Goal: Task Accomplishment & Management: Complete application form

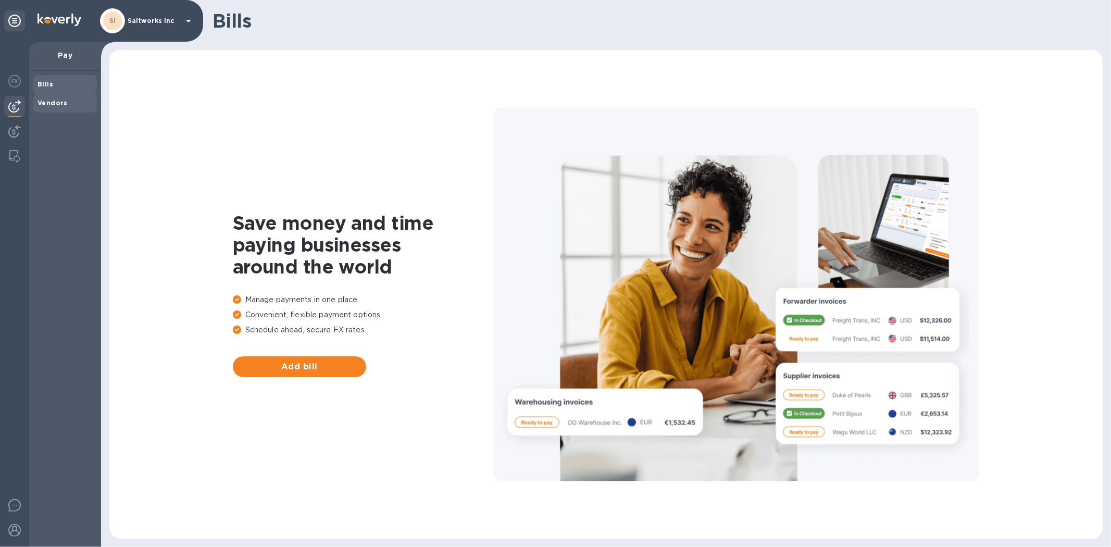
click at [45, 102] on b "Vendors" at bounding box center [52, 103] width 30 height 8
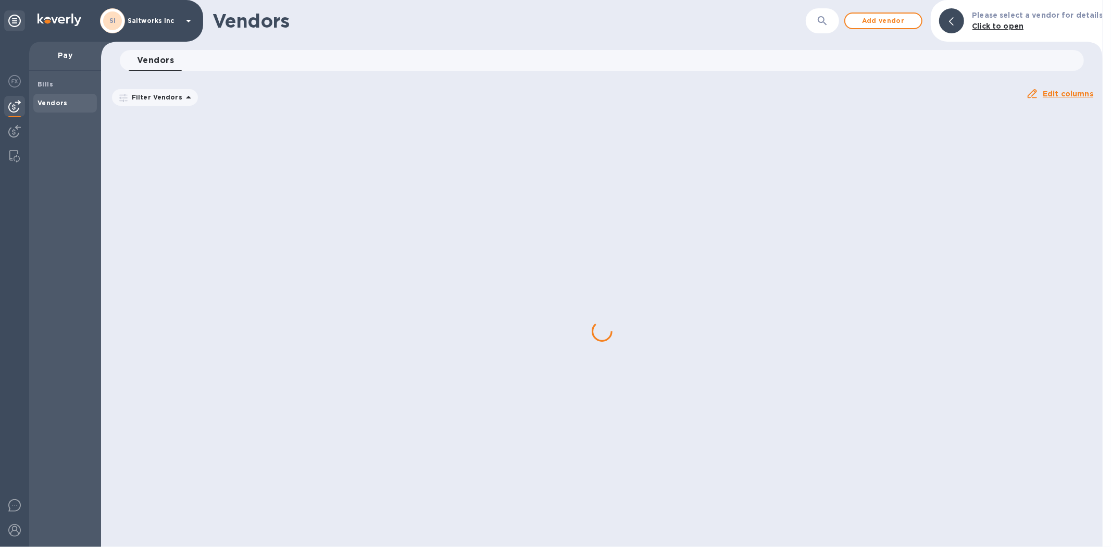
click at [242, 19] on h1 "Vendors" at bounding box center [508, 21] width 593 height 22
click at [828, 17] on icon "button" at bounding box center [822, 21] width 12 height 12
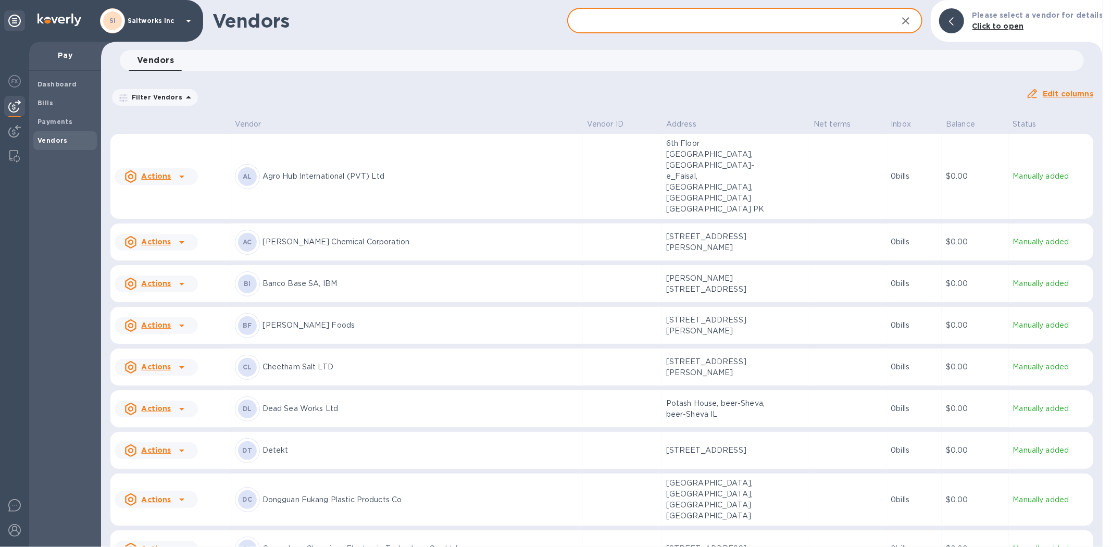
click at [675, 21] on input "text" at bounding box center [727, 21] width 321 height 26
type input "hefe"
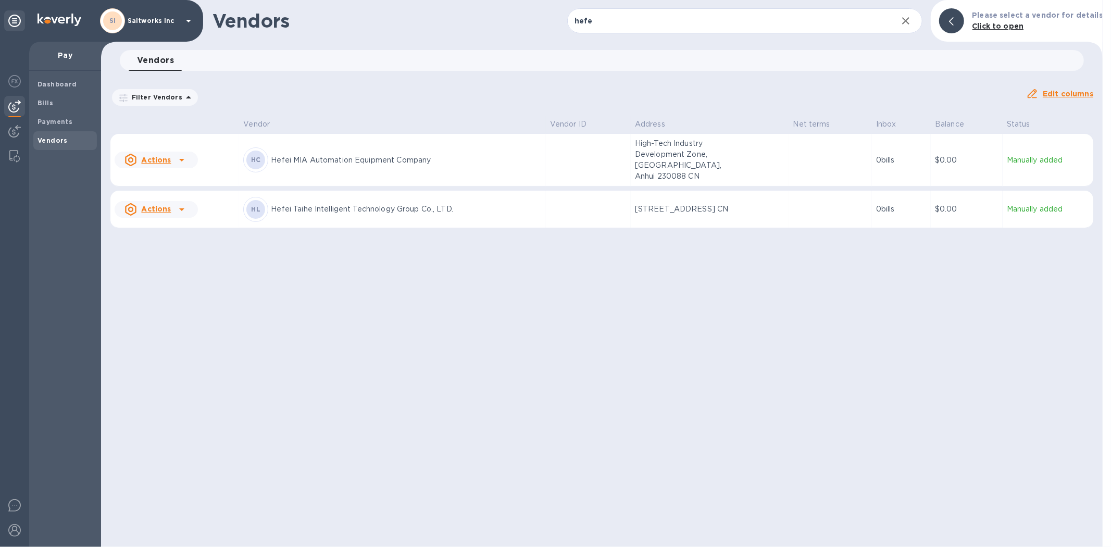
click at [356, 147] on div "HC Hefei MIA Automation Equipment Company" at bounding box center [392, 159] width 298 height 25
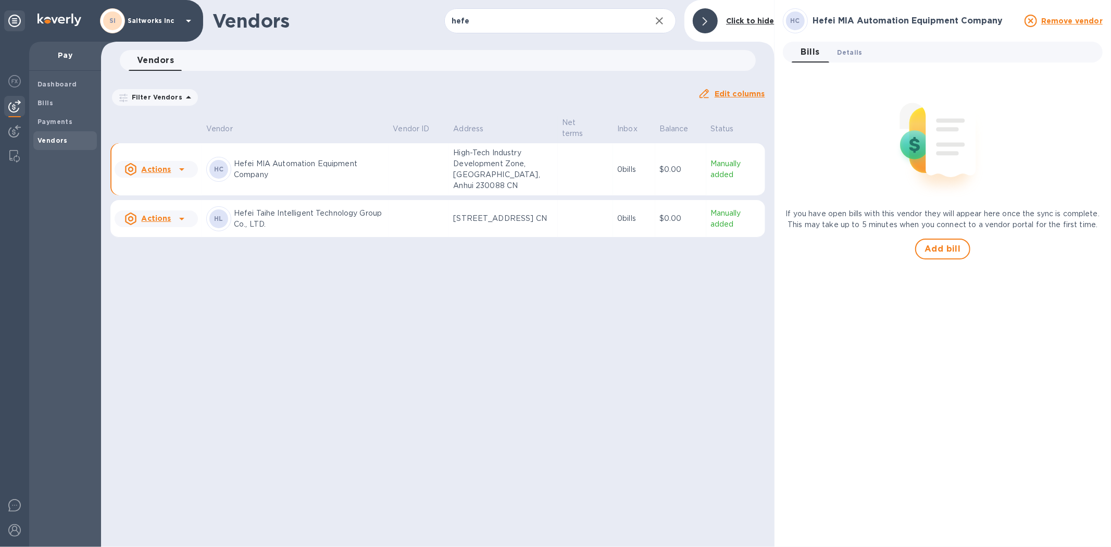
click at [856, 53] on span "Details 0" at bounding box center [849, 52] width 25 height 11
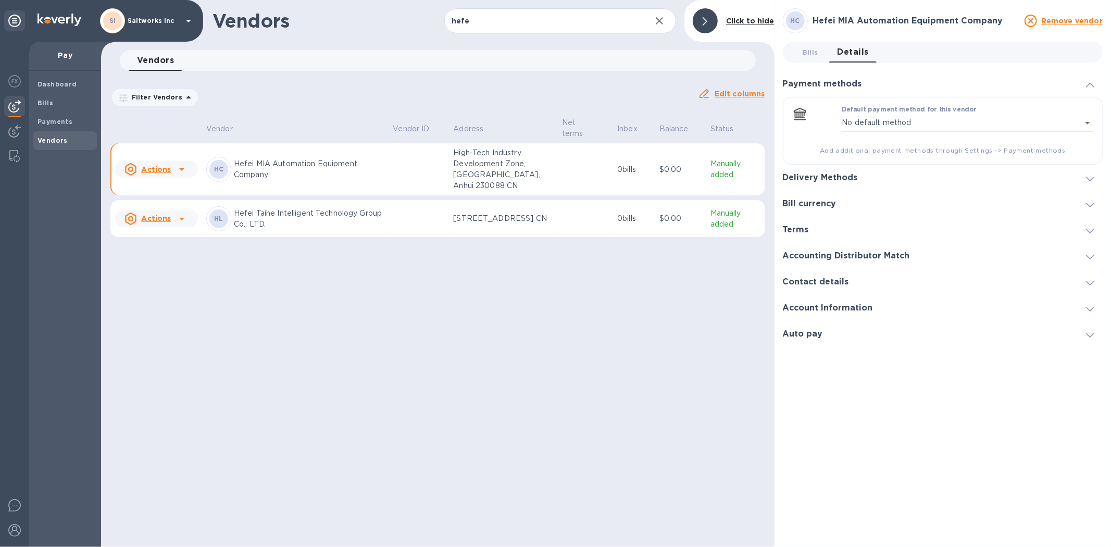
click at [820, 181] on h3 "Delivery Methods" at bounding box center [820, 178] width 75 height 10
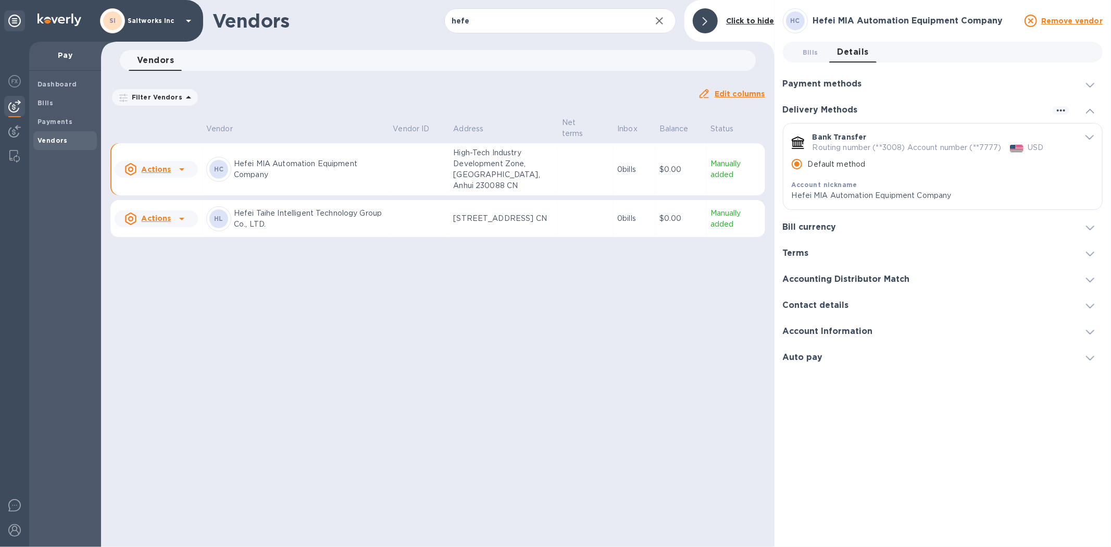
drag, startPoint x: 895, startPoint y: 146, endPoint x: 884, endPoint y: 146, distance: 10.4
click at [888, 146] on p "Routing number (**3008) Account number (**7777)" at bounding box center [906, 147] width 189 height 11
click at [842, 140] on p "Bank Transfer" at bounding box center [839, 137] width 54 height 10
drag, startPoint x: 966, startPoint y: 142, endPoint x: 1022, endPoint y: 144, distance: 55.2
click at [971, 142] on p "Routing number (**3008) Account number (**7777)" at bounding box center [906, 147] width 189 height 11
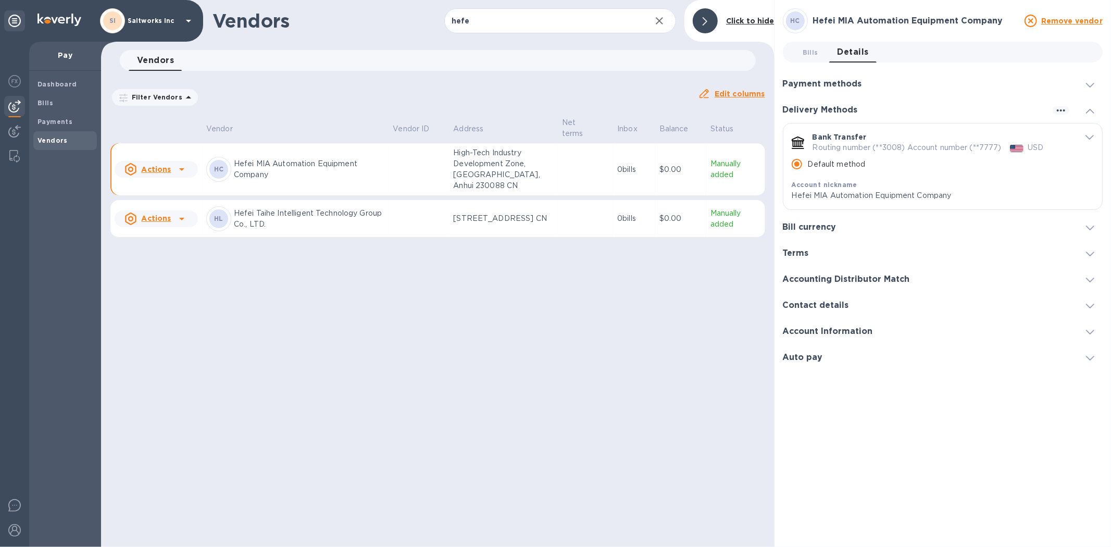
click at [1022, 144] on div "default-method" at bounding box center [1017, 148] width 18 height 14
drag, startPoint x: 1042, startPoint y: 146, endPoint x: 938, endPoint y: 147, distance: 104.1
click at [1042, 146] on p "USD" at bounding box center [1035, 147] width 16 height 11
click at [884, 145] on p "Routing number (**3008) Account number (**7777)" at bounding box center [906, 147] width 189 height 11
click at [813, 231] on h3 "Bill currency" at bounding box center [810, 227] width 54 height 10
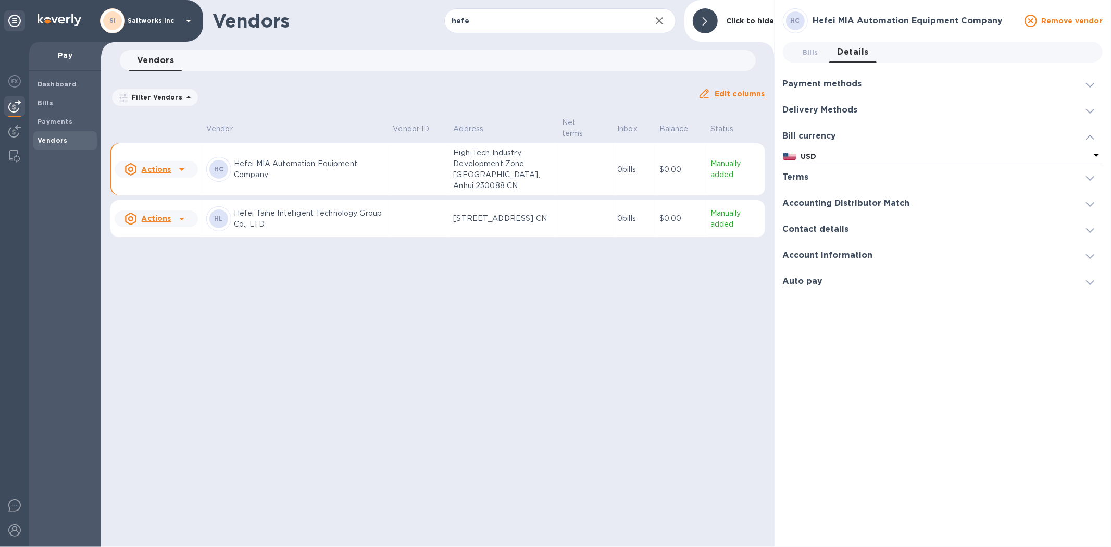
click at [802, 174] on h3 "Terms" at bounding box center [796, 177] width 26 height 10
click at [822, 220] on div "Accounting Distributor Match" at bounding box center [943, 225] width 320 height 26
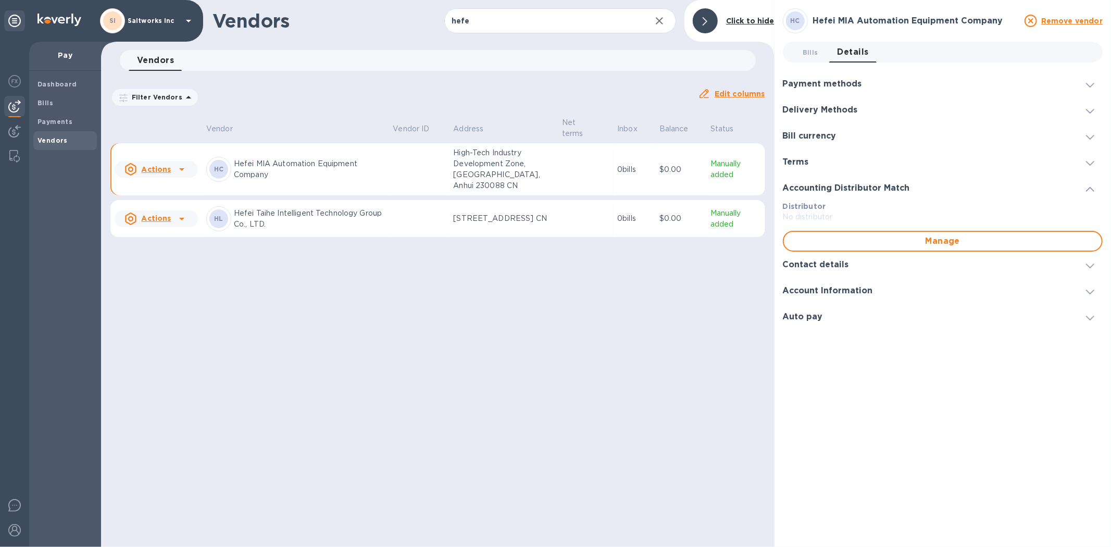
click at [823, 264] on h3 "Contact details" at bounding box center [816, 265] width 66 height 10
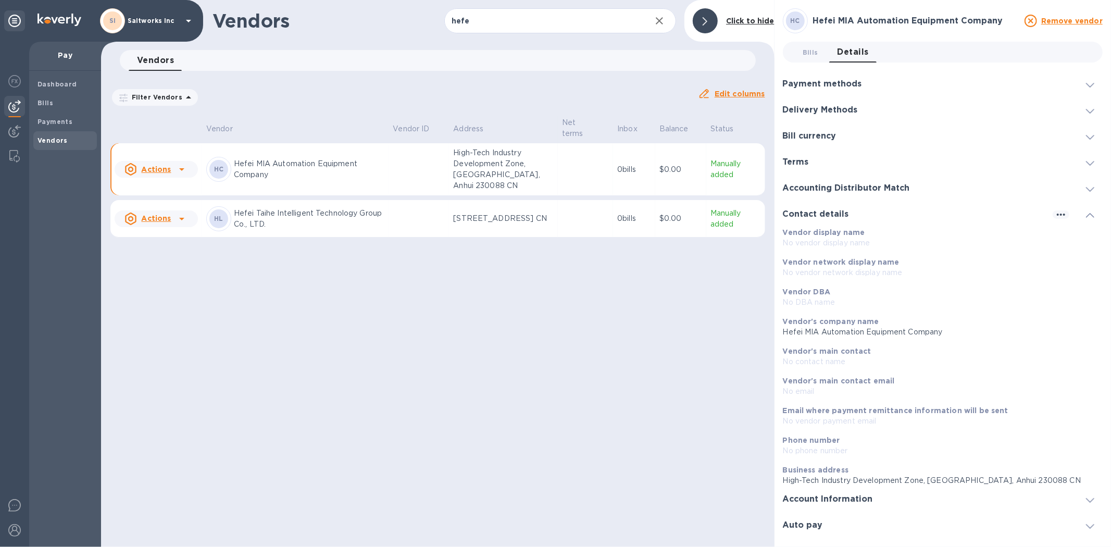
click at [827, 216] on h3 "Contact details" at bounding box center [816, 214] width 66 height 10
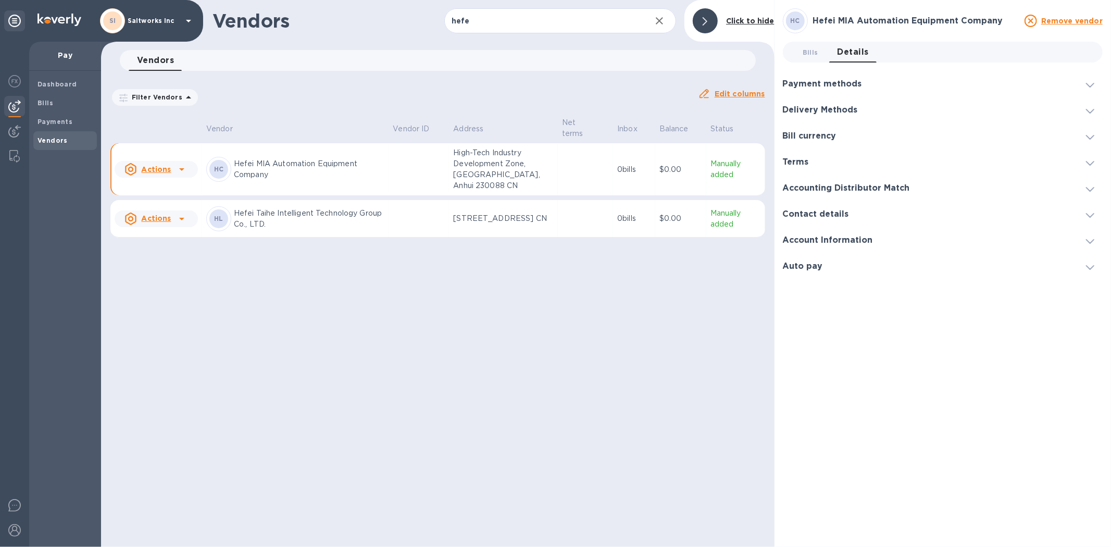
click at [823, 240] on h3 "Account Information" at bounding box center [828, 240] width 90 height 10
click at [809, 345] on h3 "Auto pay" at bounding box center [803, 347] width 40 height 10
click at [807, 269] on h3 "Auto pay" at bounding box center [803, 266] width 40 height 10
click at [808, 52] on span "Bills 0" at bounding box center [810, 52] width 16 height 11
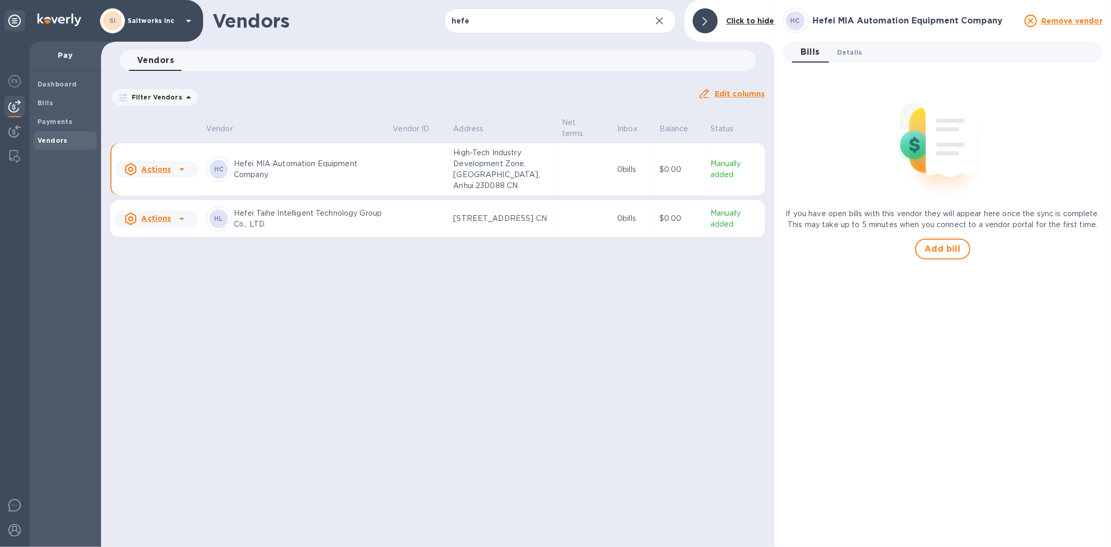
click at [842, 47] on span "Details 0" at bounding box center [849, 52] width 25 height 11
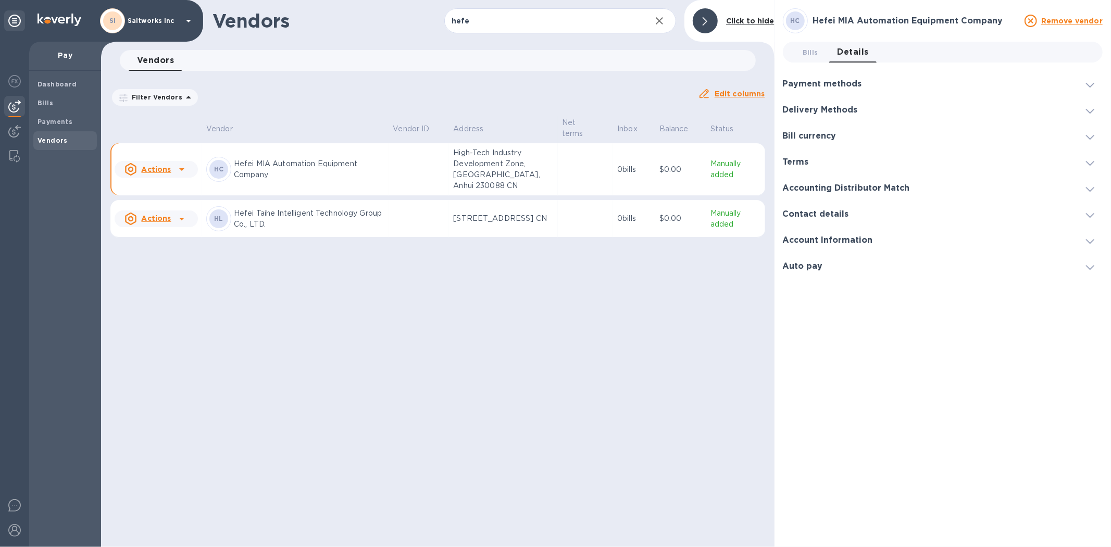
click at [830, 77] on div "Payment methods" at bounding box center [943, 84] width 320 height 26
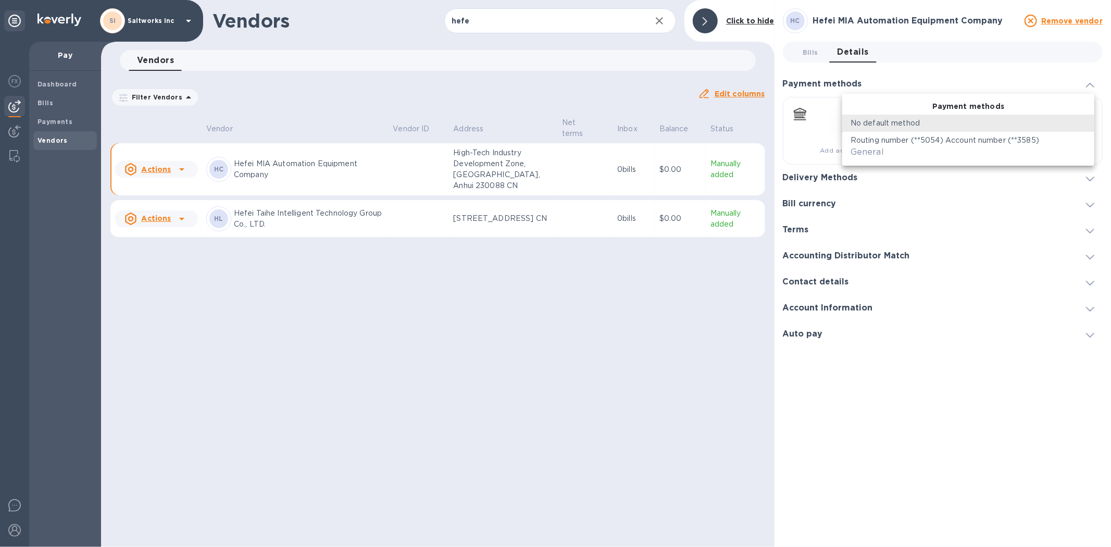
click at [914, 121] on body "SI Saltworks Inc Pay Dashboard Bills Payments Vendors Vendors hefe ​ Add vendor…" at bounding box center [555, 273] width 1111 height 547
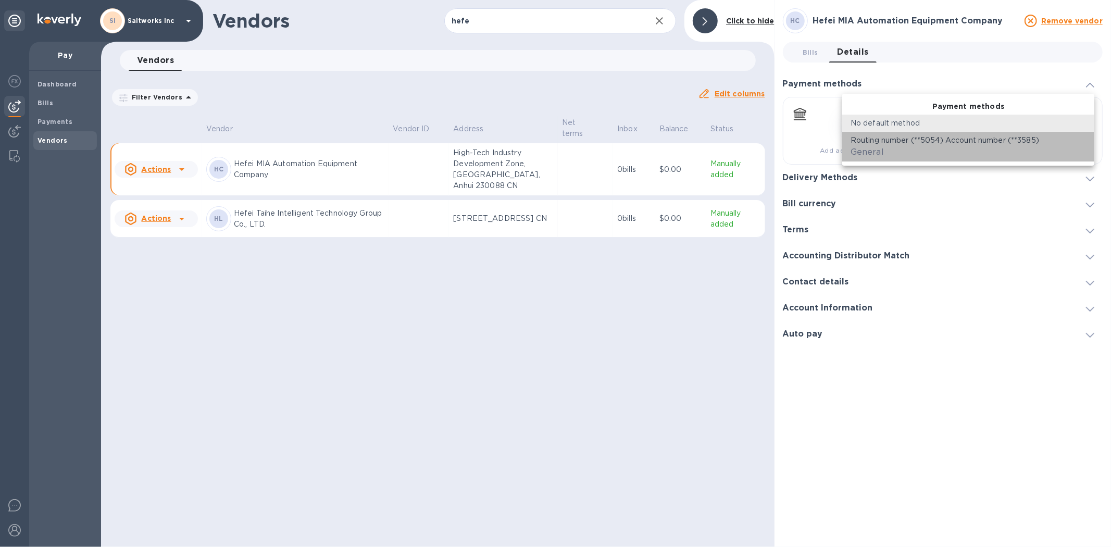
click at [913, 143] on p "Routing number (**5054) Account number (**3585)" at bounding box center [944, 140] width 188 height 11
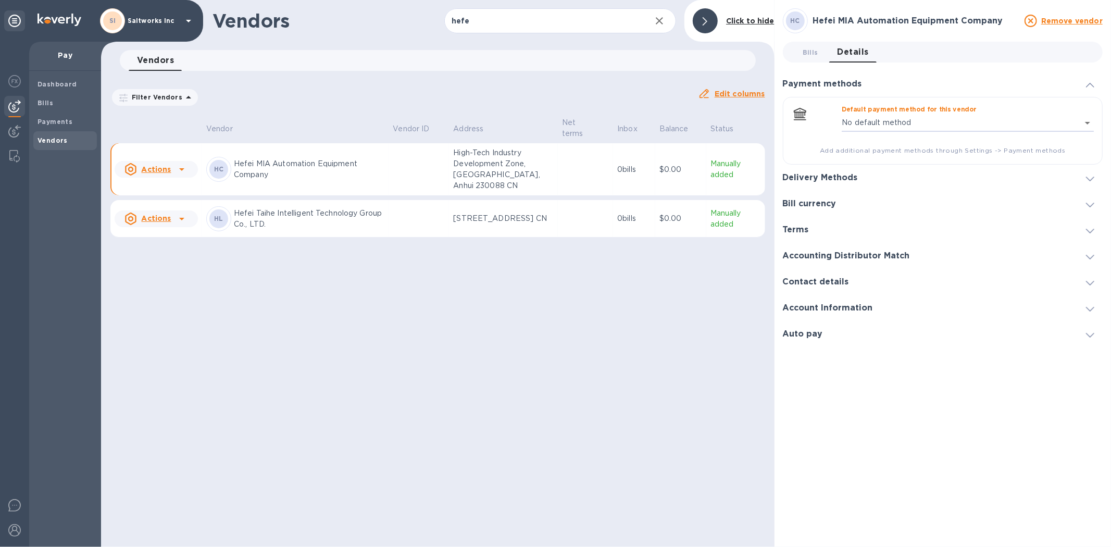
type input "4131860714883229763185151032700016"
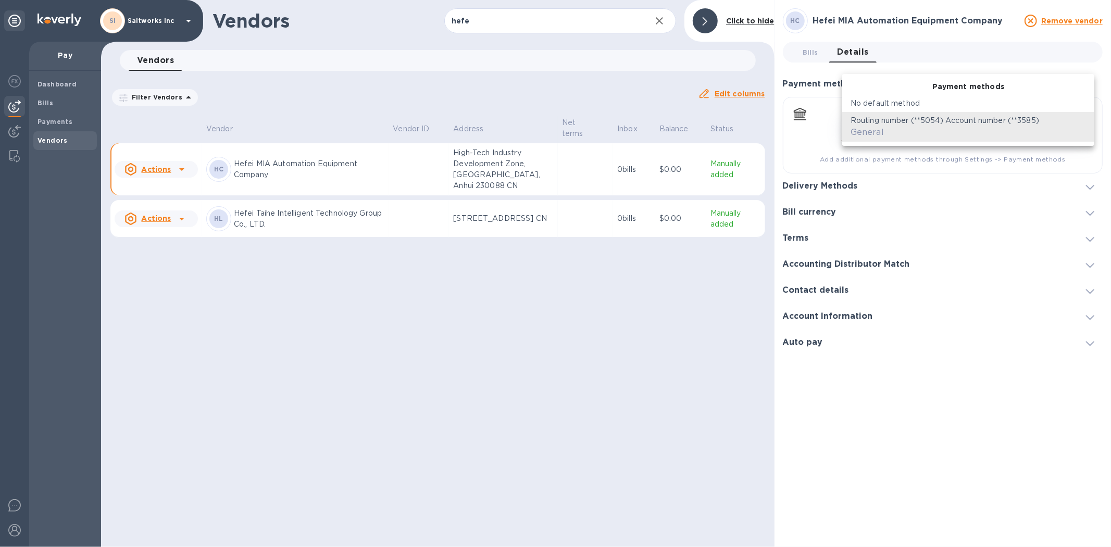
click at [902, 128] on body "SI Saltworks Inc Pay Dashboard Bills Payments Vendors Vendors hefe ​ Add vendor…" at bounding box center [555, 273] width 1111 height 547
click at [847, 185] on div at bounding box center [555, 273] width 1111 height 547
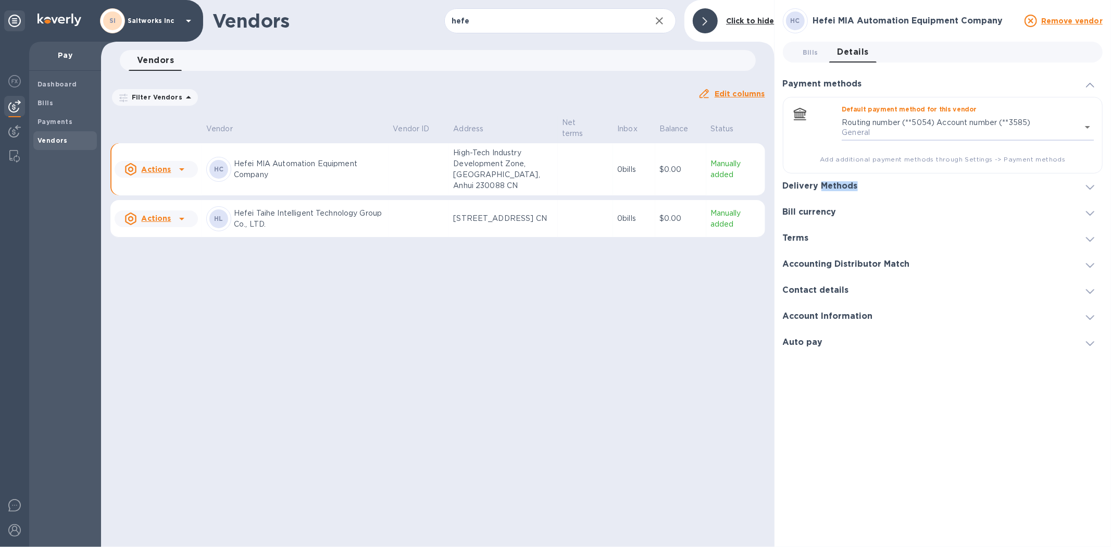
click at [846, 185] on h3 "Delivery Methods" at bounding box center [820, 186] width 75 height 10
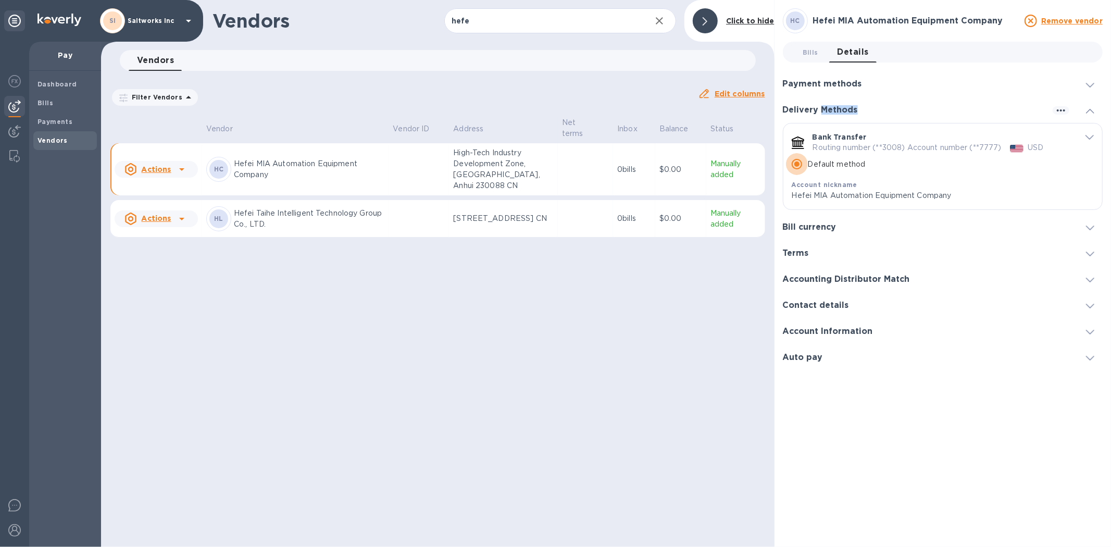
click at [799, 166] on input "Default method" at bounding box center [797, 164] width 22 height 22
click at [846, 144] on p "Routing number (**3008) Account number (**7777)" at bounding box center [906, 147] width 189 height 11
click at [526, 290] on div "Vendors hefe ​ Add vendor Click to hide Vendors 0 Filter Vendors Auto pay: All …" at bounding box center [437, 273] width 673 height 547
click at [282, 158] on p "Hefei MIA Automation Equipment Company" at bounding box center [309, 169] width 150 height 22
click at [734, 97] on p "Edit columns" at bounding box center [739, 94] width 51 height 10
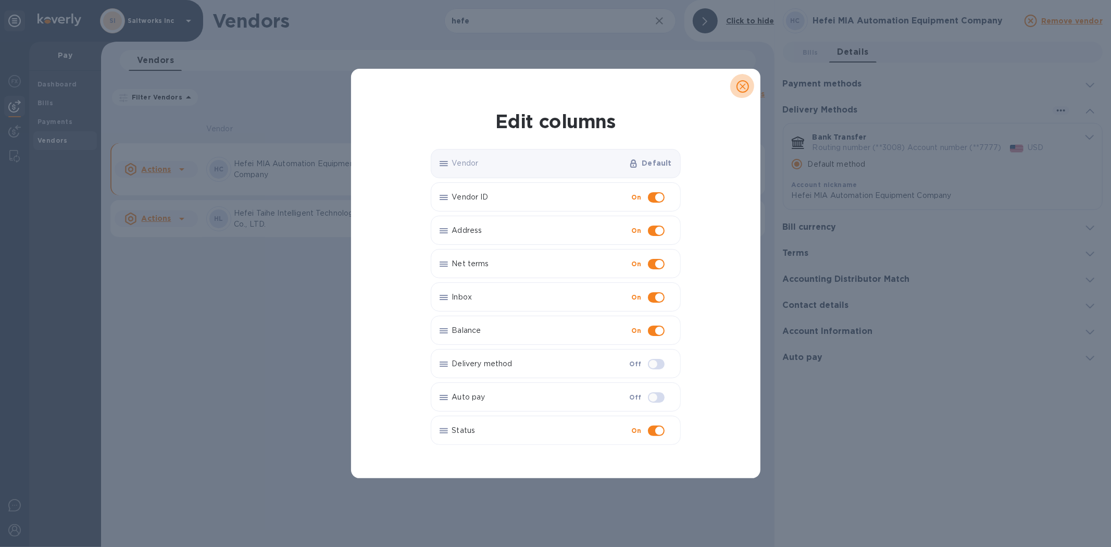
click at [741, 90] on icon "close" at bounding box center [742, 86] width 10 height 10
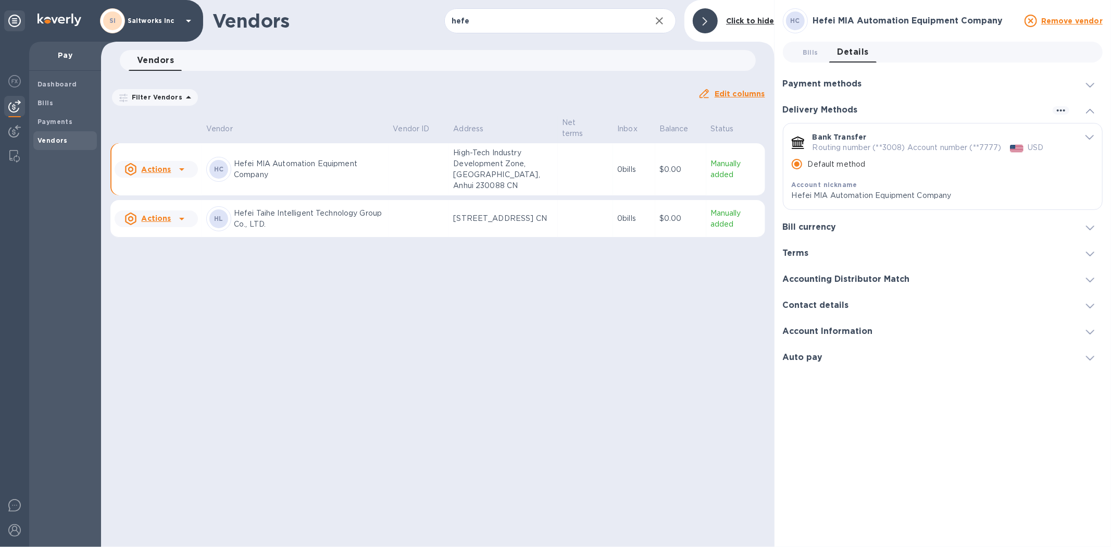
click at [854, 152] on p "Routing number (**3008) Account number (**7777)" at bounding box center [906, 147] width 189 height 11
click at [870, 180] on div "Account nickname" at bounding box center [929, 184] width 277 height 11
click at [867, 184] on div "Account nickname" at bounding box center [929, 184] width 277 height 11
click at [502, 331] on div "Vendors hefe ​ Add vendor Click to hide Vendors 0 Filter Vendors Auto pay: All …" at bounding box center [437, 273] width 673 height 547
click at [46, 103] on b "Bills" at bounding box center [45, 103] width 16 height 8
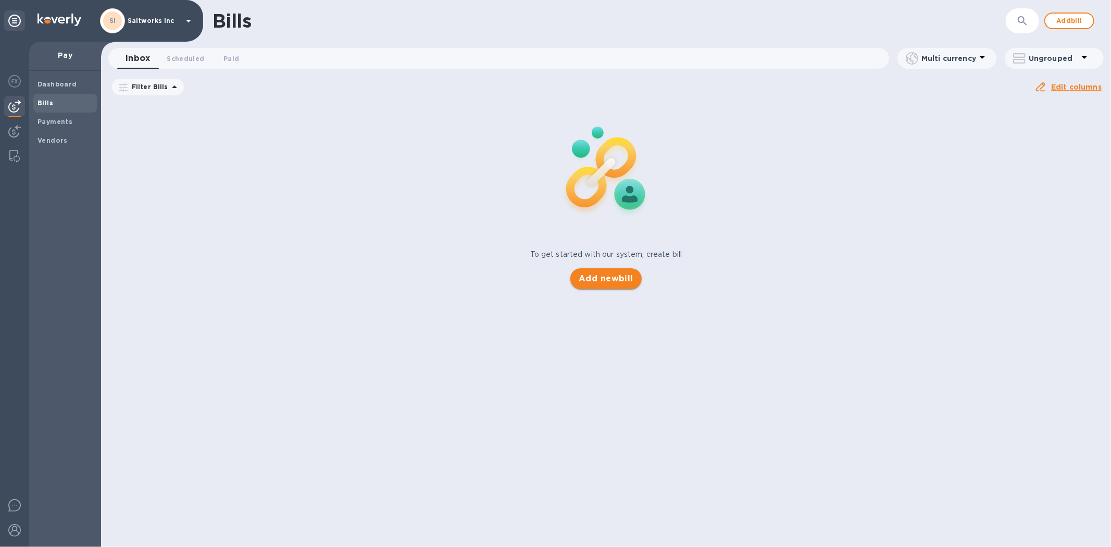
click at [618, 278] on span "Add new bill" at bounding box center [605, 278] width 55 height 12
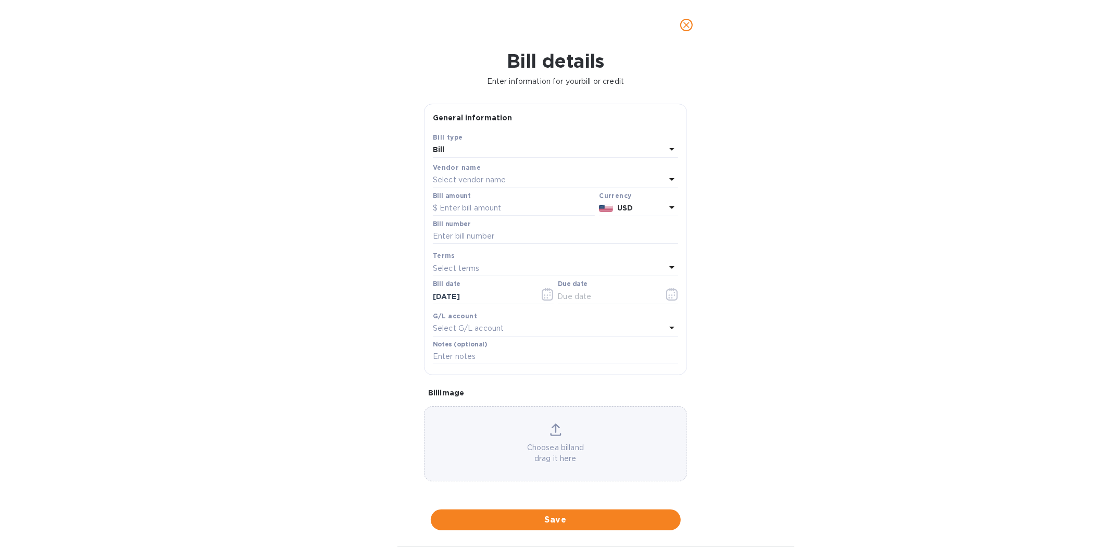
click at [470, 176] on p "Select vendor name" at bounding box center [469, 179] width 73 height 11
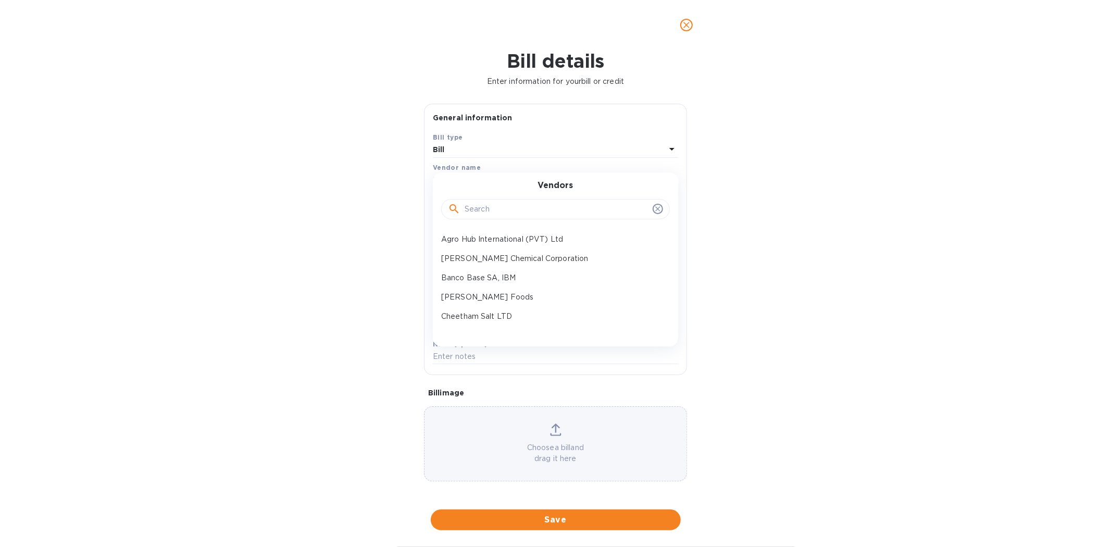
click at [483, 207] on input "text" at bounding box center [556, 210] width 184 height 16
type input "hefe"
click at [496, 235] on p "Hefei MIA Automation Equipment Company" at bounding box center [551, 239] width 220 height 11
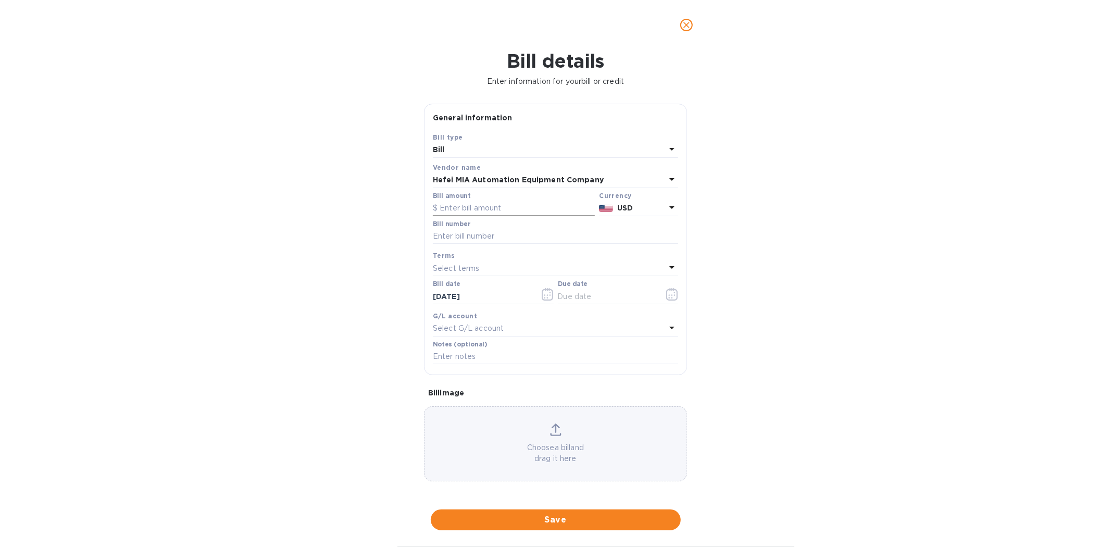
click at [471, 207] on input "text" at bounding box center [514, 208] width 162 height 16
type input "1,600"
click at [469, 238] on input "text" at bounding box center [555, 237] width 245 height 16
type input "HF202509109"
click at [674, 293] on icon "button" at bounding box center [675, 293] width 2 height 2
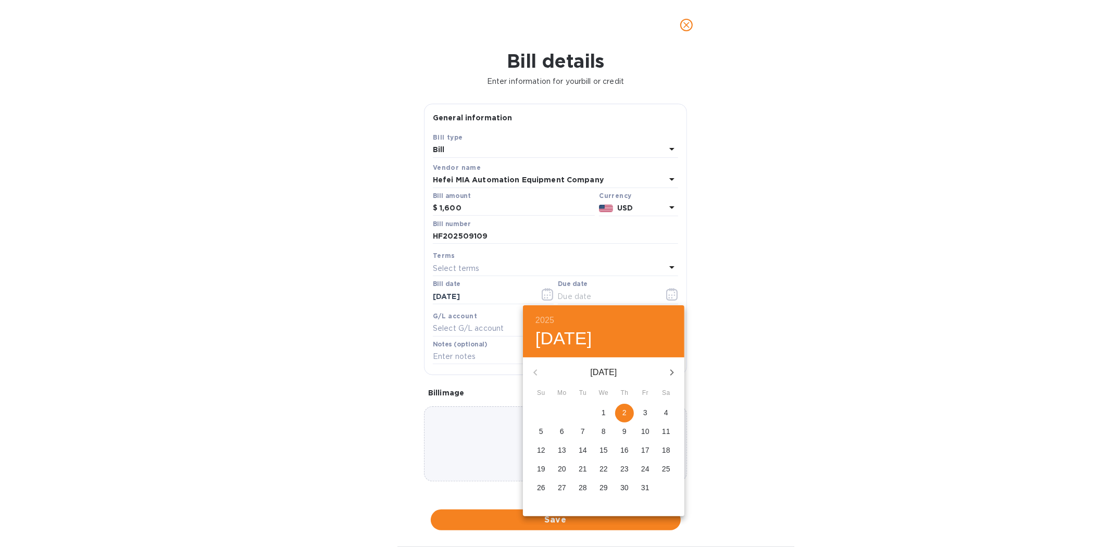
click at [622, 409] on p "2" at bounding box center [624, 412] width 4 height 10
type input "[DATE]"
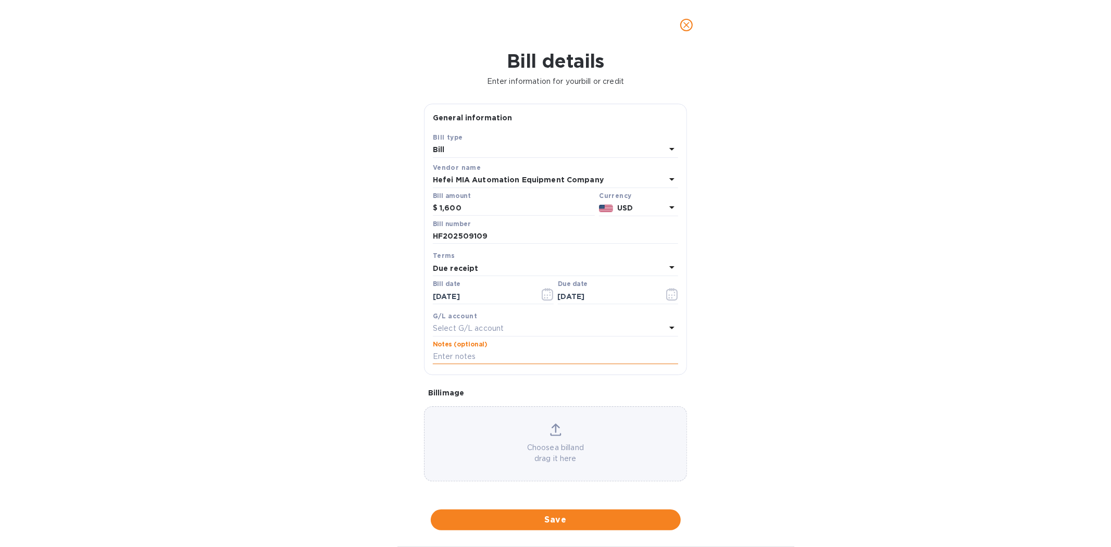
click at [480, 357] on input "text" at bounding box center [555, 357] width 245 height 16
type input "SaltWorks HF202509109"
click at [493, 236] on input "HF202509109" at bounding box center [555, 237] width 245 height 16
type input "HF202509109b"
click at [535, 361] on input "SaltWorks HF202509109" at bounding box center [555, 357] width 245 height 16
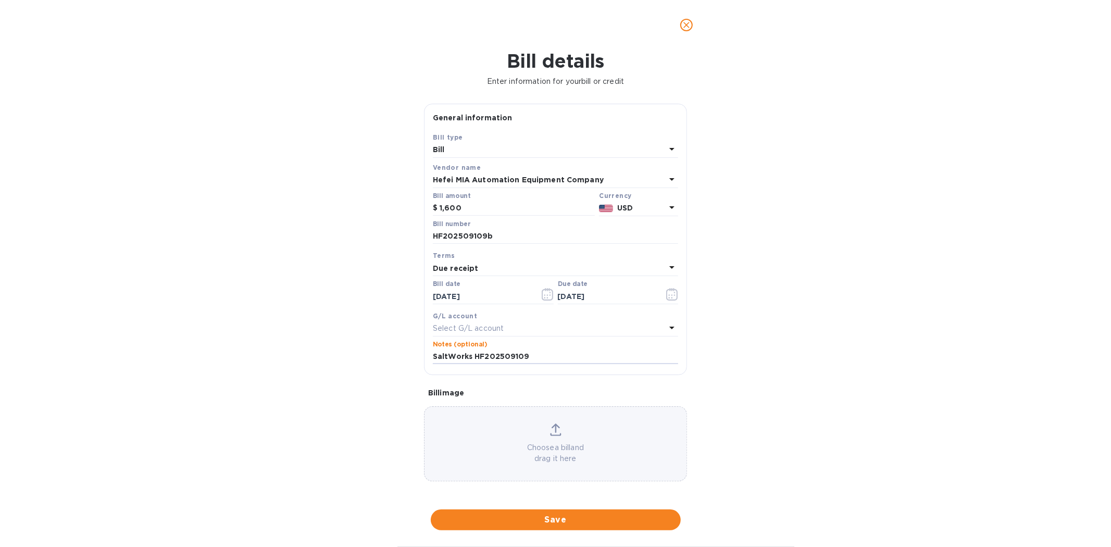
click at [515, 443] on div "Choose a bill and drag it here" at bounding box center [555, 443] width 262 height 41
click at [563, 521] on span "Save" at bounding box center [555, 519] width 233 height 12
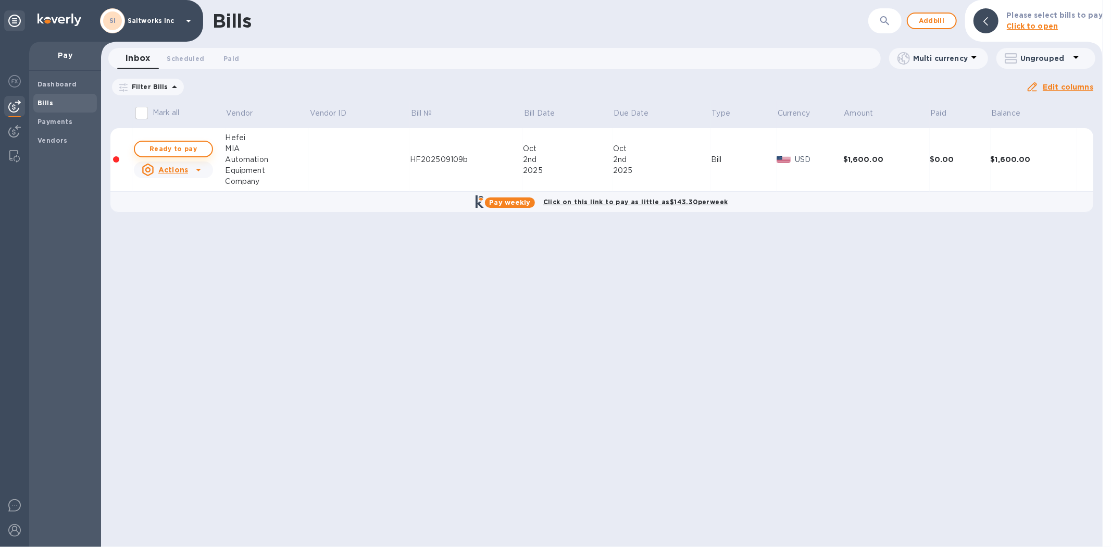
click at [196, 152] on span "Ready to pay" at bounding box center [173, 149] width 60 height 12
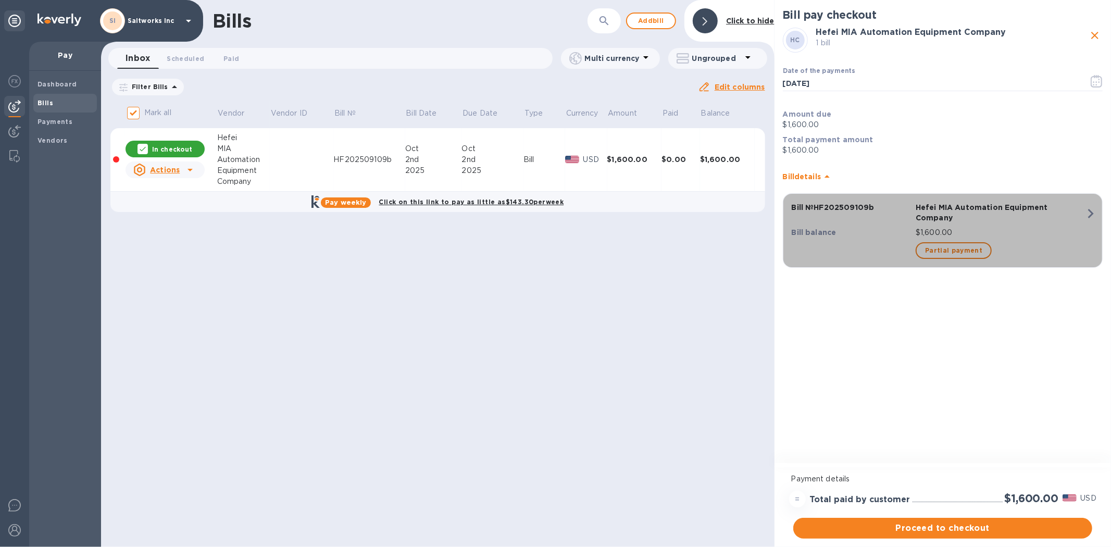
click at [1091, 211] on icon "button" at bounding box center [1090, 213] width 19 height 19
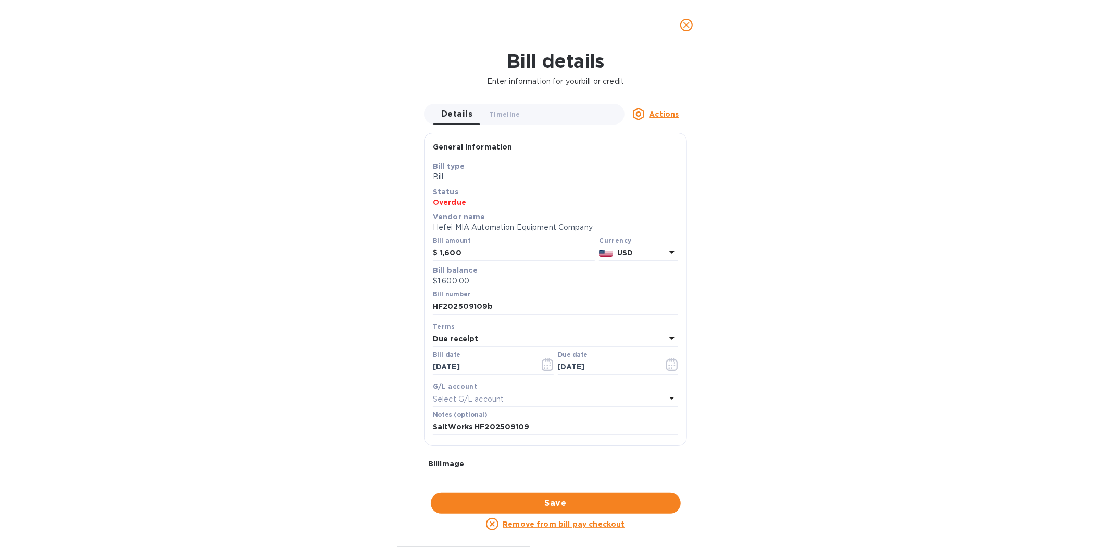
click at [688, 27] on icon "close" at bounding box center [686, 25] width 6 height 6
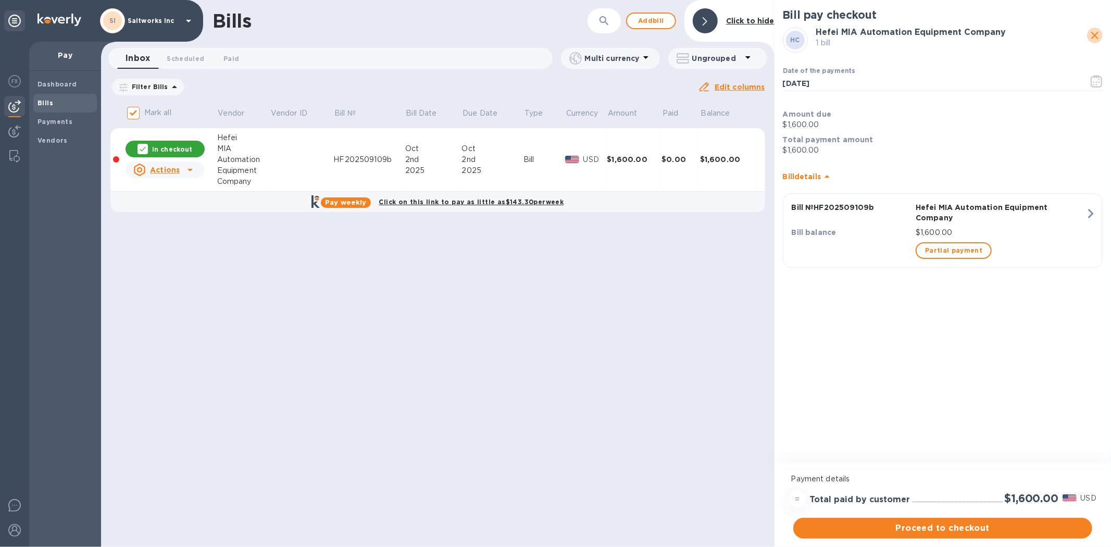
click at [1095, 35] on icon "close" at bounding box center [1094, 35] width 7 height 7
checkbox input "false"
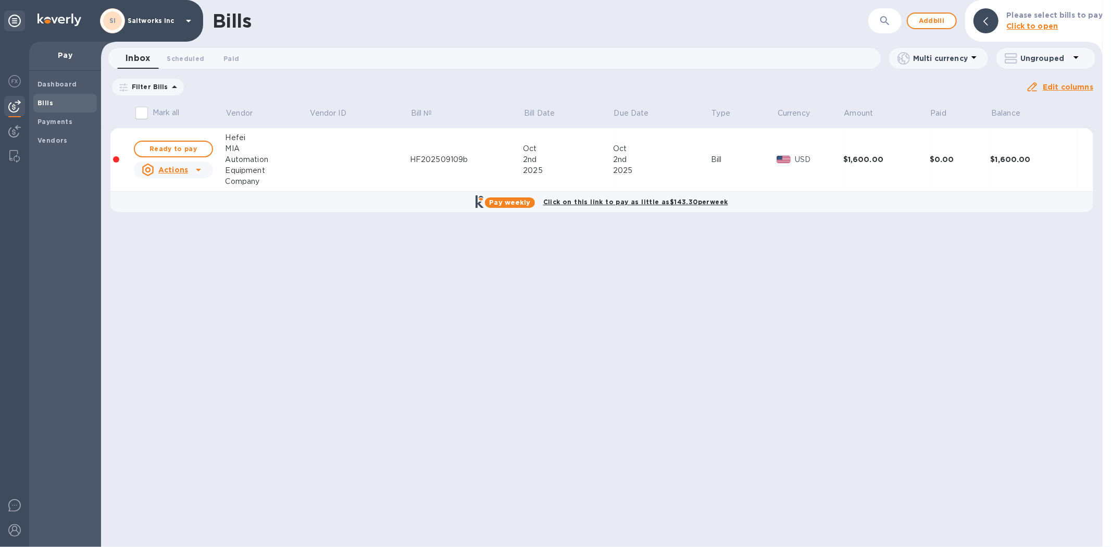
click at [162, 168] on u "Actions" at bounding box center [173, 170] width 30 height 8
click at [173, 240] on b "Delete" at bounding box center [175, 237] width 26 height 8
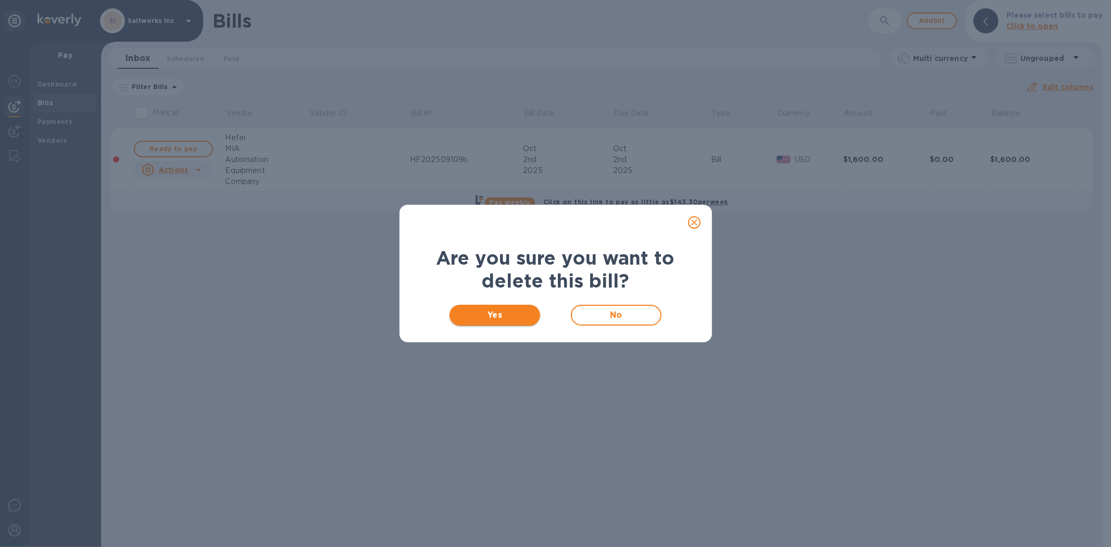
click at [506, 319] on span "Yes" at bounding box center [495, 315] width 74 height 12
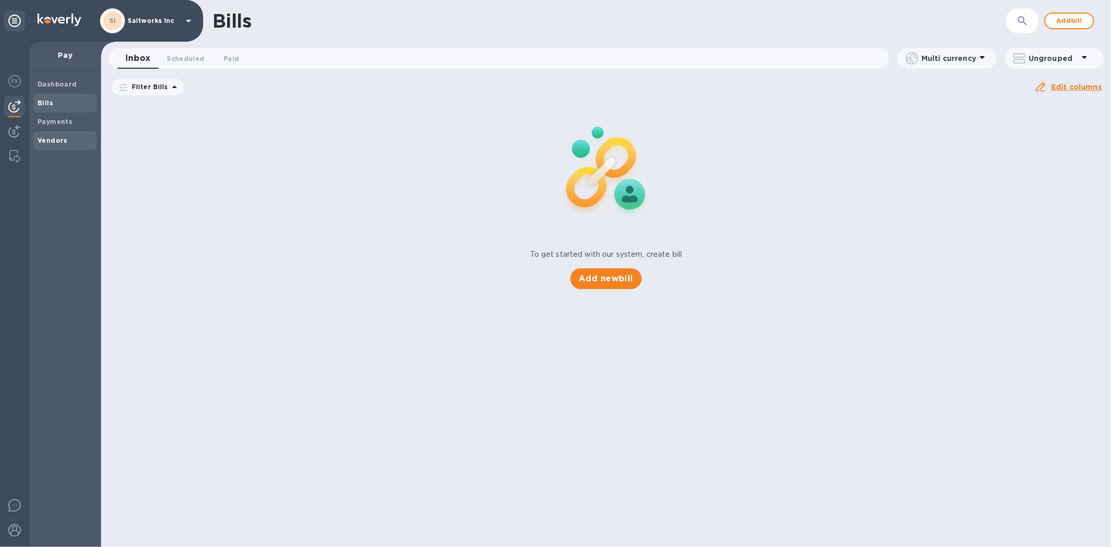
click at [54, 140] on b "Vendors" at bounding box center [52, 140] width 30 height 8
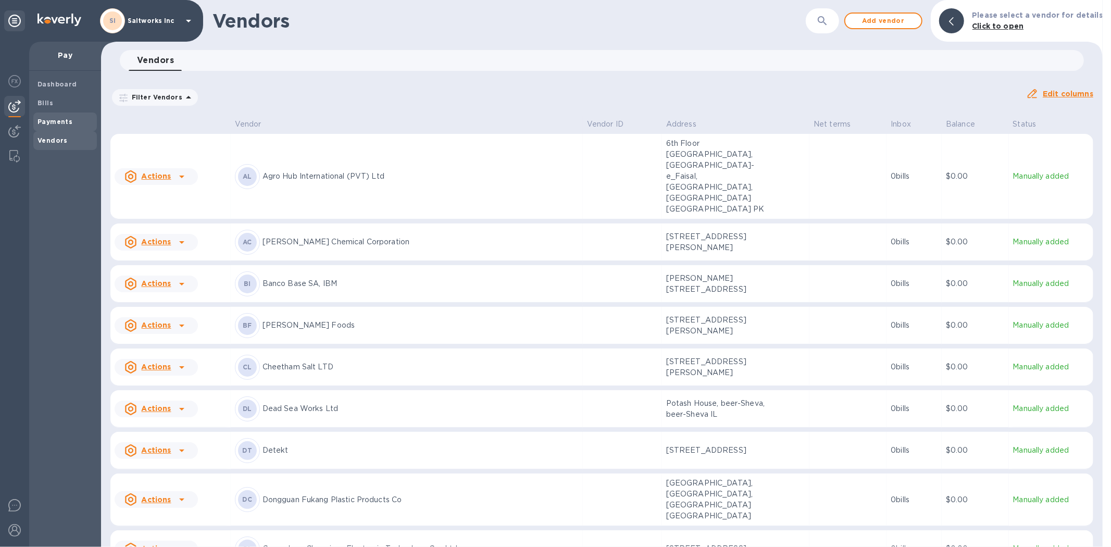
click at [54, 121] on b "Payments" at bounding box center [54, 122] width 35 height 8
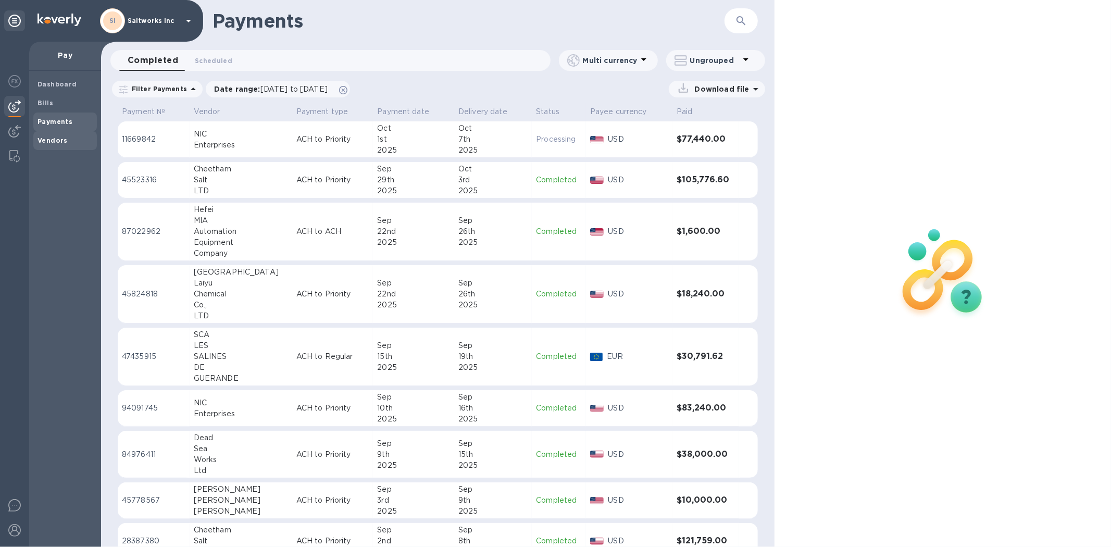
click at [54, 137] on b "Vendors" at bounding box center [52, 140] width 30 height 8
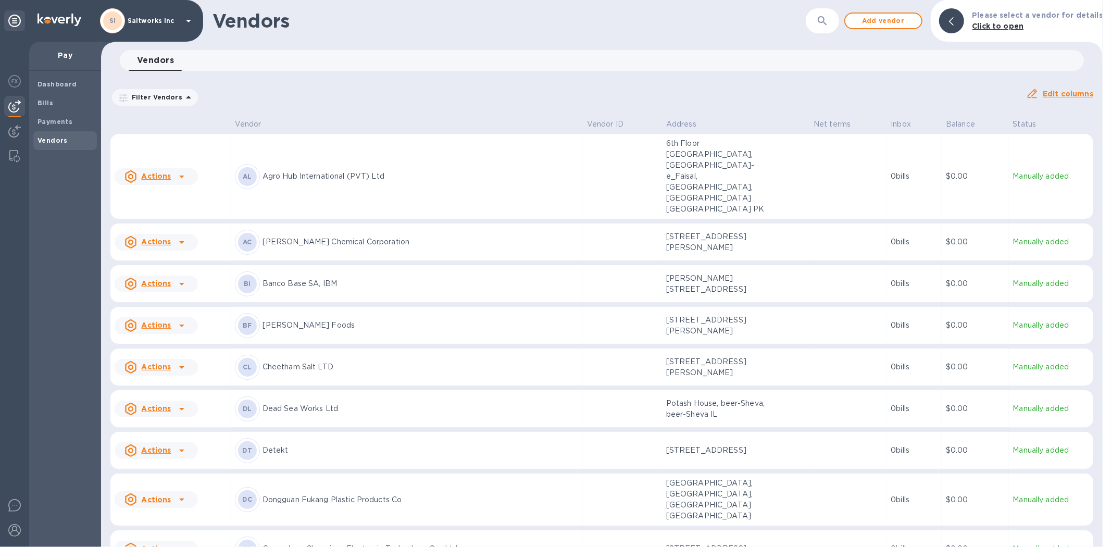
click at [828, 22] on icon "button" at bounding box center [822, 21] width 12 height 12
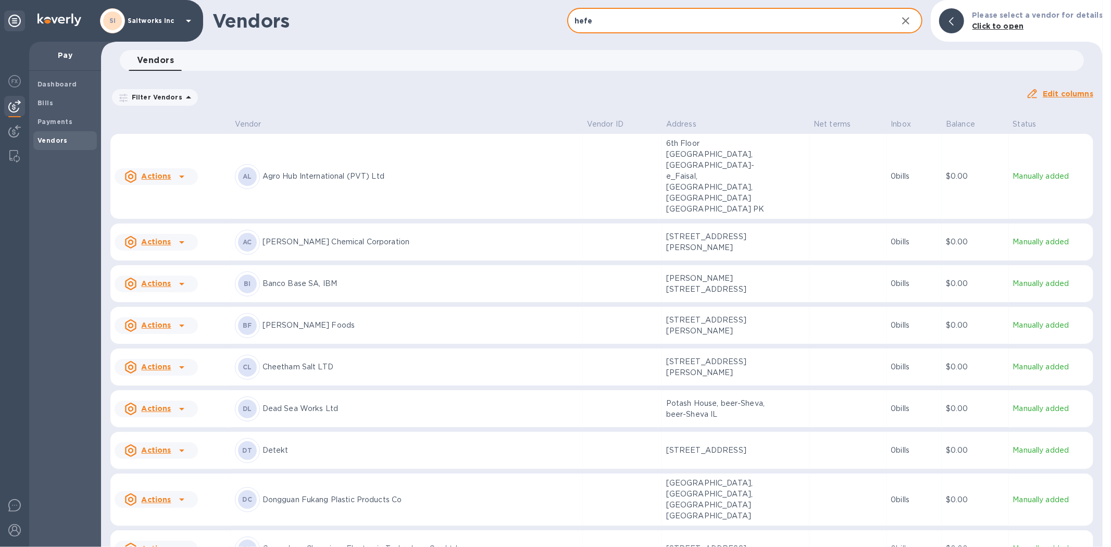
type input "hefe"
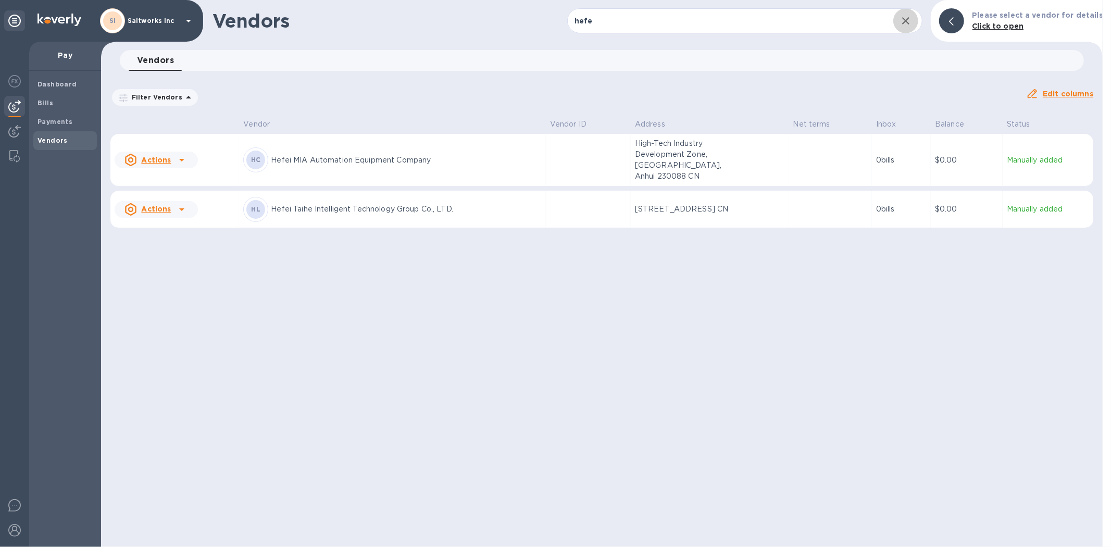
click at [181, 154] on icon at bounding box center [181, 160] width 12 height 12
click at [168, 159] on div at bounding box center [555, 273] width 1111 height 547
click at [163, 156] on u "Actions" at bounding box center [156, 160] width 30 height 8
click at [163, 155] on div at bounding box center [555, 273] width 1111 height 547
click at [750, 148] on td "High-Tech Industry Development Zone, [GEOGRAPHIC_DATA], Anhui 230088 CN" at bounding box center [710, 160] width 158 height 53
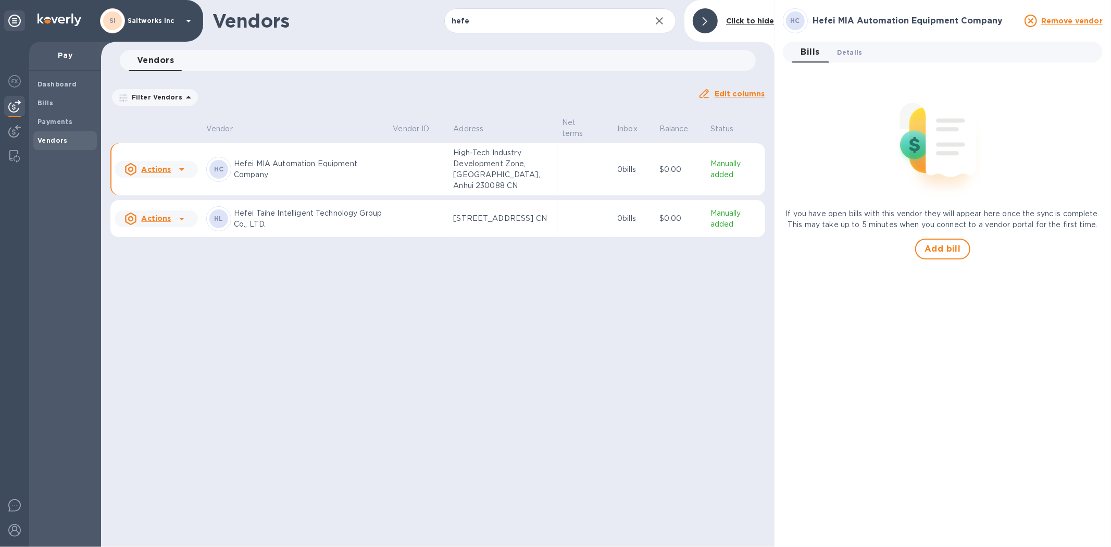
click at [849, 50] on span "Details 0" at bounding box center [849, 52] width 25 height 11
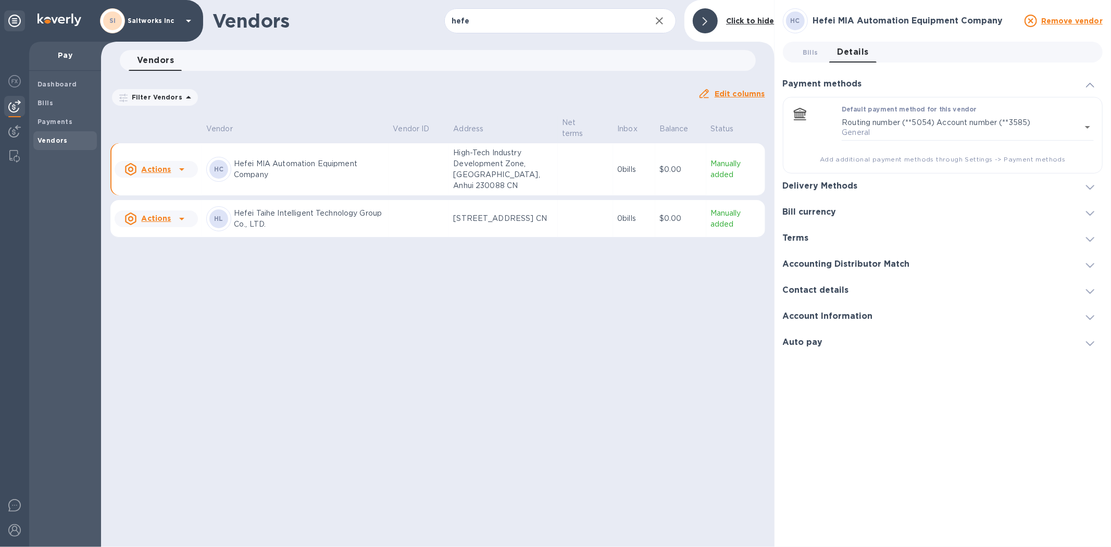
click at [839, 184] on h3 "Delivery Methods" at bounding box center [820, 186] width 75 height 10
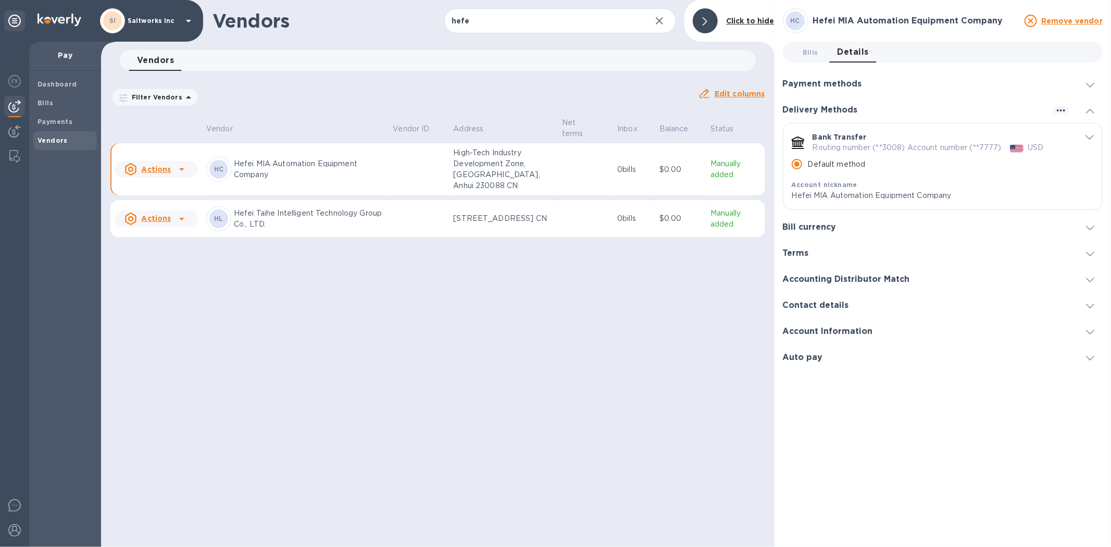
click at [797, 141] on icon "default-method" at bounding box center [797, 141] width 12 height 10
drag, startPoint x: 891, startPoint y: 142, endPoint x: 977, endPoint y: 143, distance: 85.4
click at [901, 142] on p "Routing number (**3008) Account number (**7777)" at bounding box center [906, 147] width 189 height 11
drag, startPoint x: 992, startPoint y: 143, endPoint x: 1024, endPoint y: 145, distance: 32.3
click at [997, 143] on p "Routing number (**3008) Account number (**7777)" at bounding box center [906, 147] width 189 height 11
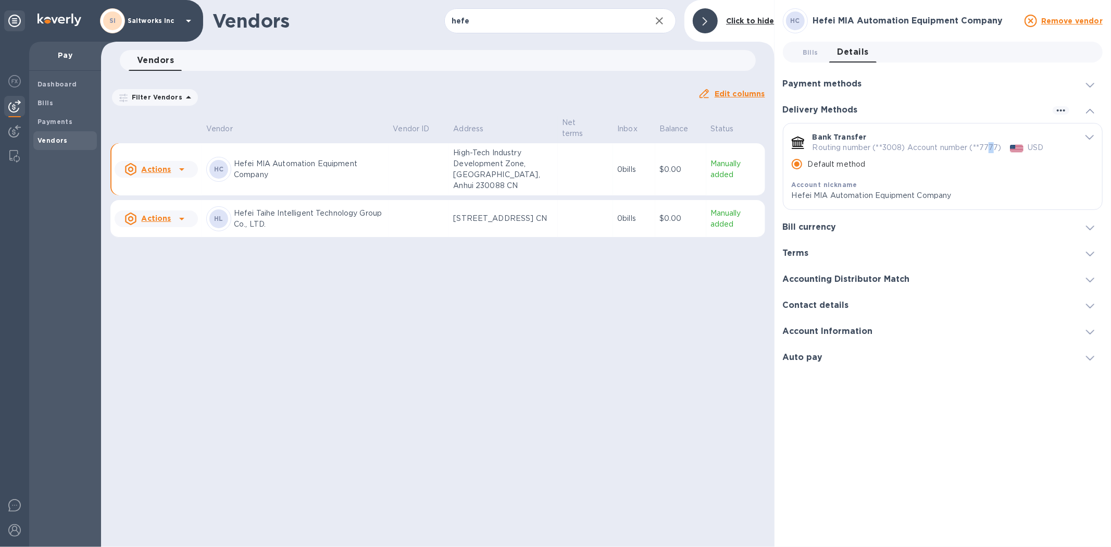
click at [1024, 145] on img "default-method" at bounding box center [1017, 148] width 14 height 7
drag, startPoint x: 1024, startPoint y: 145, endPoint x: 1018, endPoint y: 146, distance: 6.3
click at [1024, 146] on img "default-method" at bounding box center [1017, 148] width 14 height 7
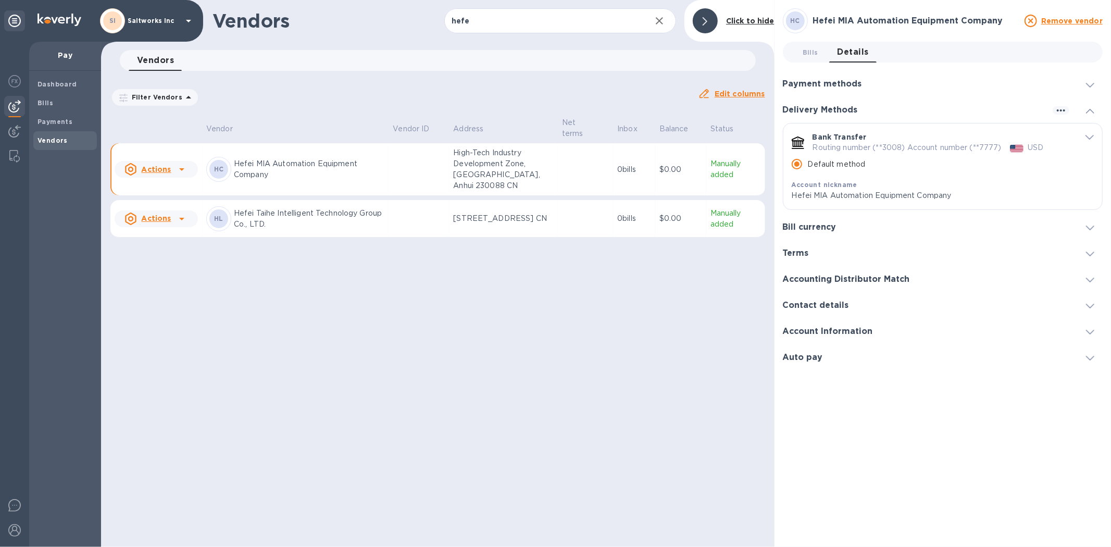
click at [932, 145] on p "Routing number (**3008) Account number (**7777)" at bounding box center [906, 147] width 189 height 11
click at [825, 190] on div "Account nickname" at bounding box center [929, 184] width 277 height 11
click at [817, 220] on div "Bill currency" at bounding box center [943, 227] width 320 height 26
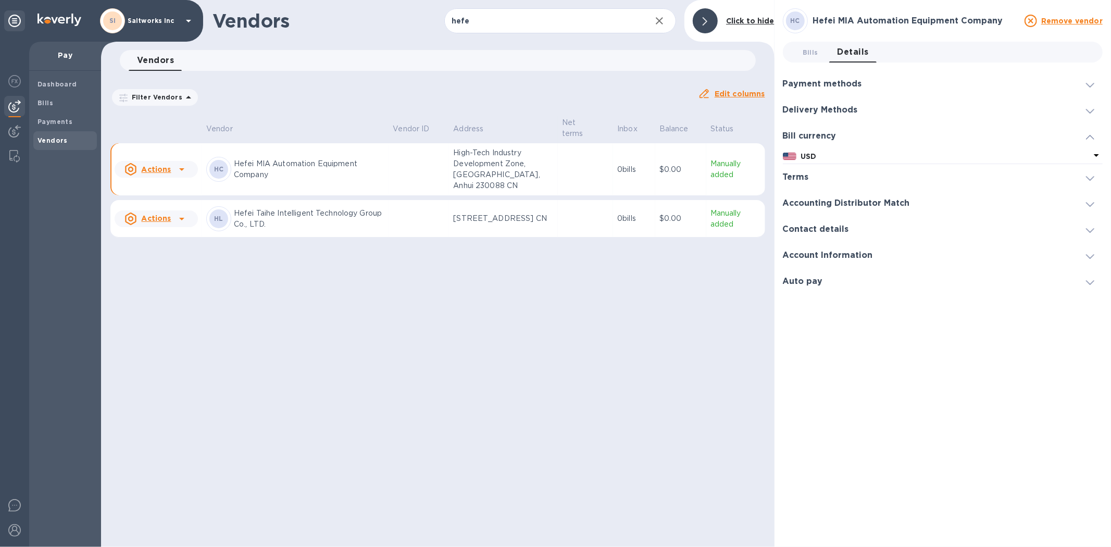
click at [799, 174] on h3 "Terms" at bounding box center [796, 177] width 26 height 10
click at [809, 222] on h3 "Accounting Distributor Match" at bounding box center [846, 226] width 127 height 10
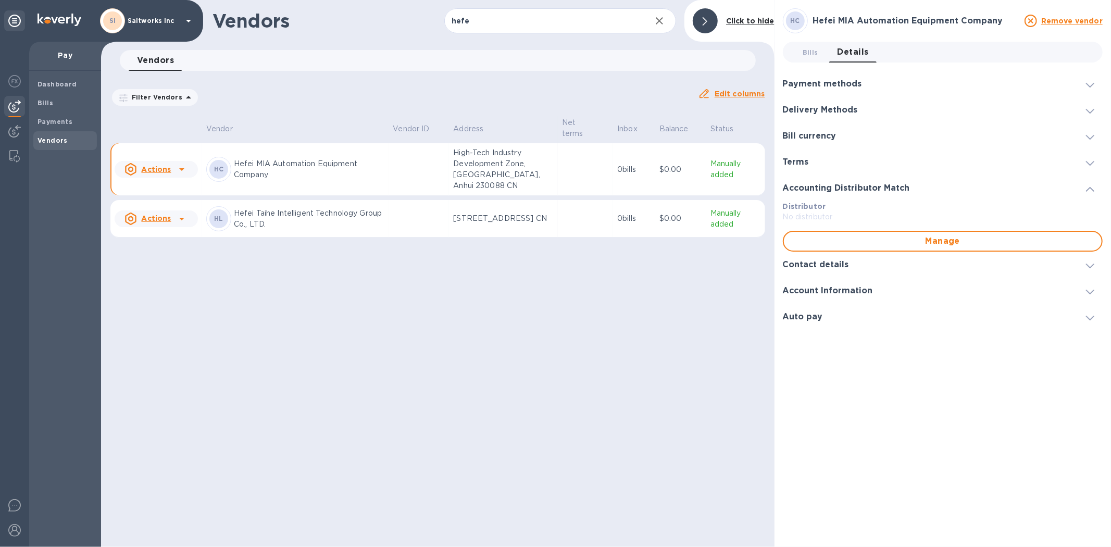
click at [795, 154] on div "Terms" at bounding box center [943, 162] width 320 height 26
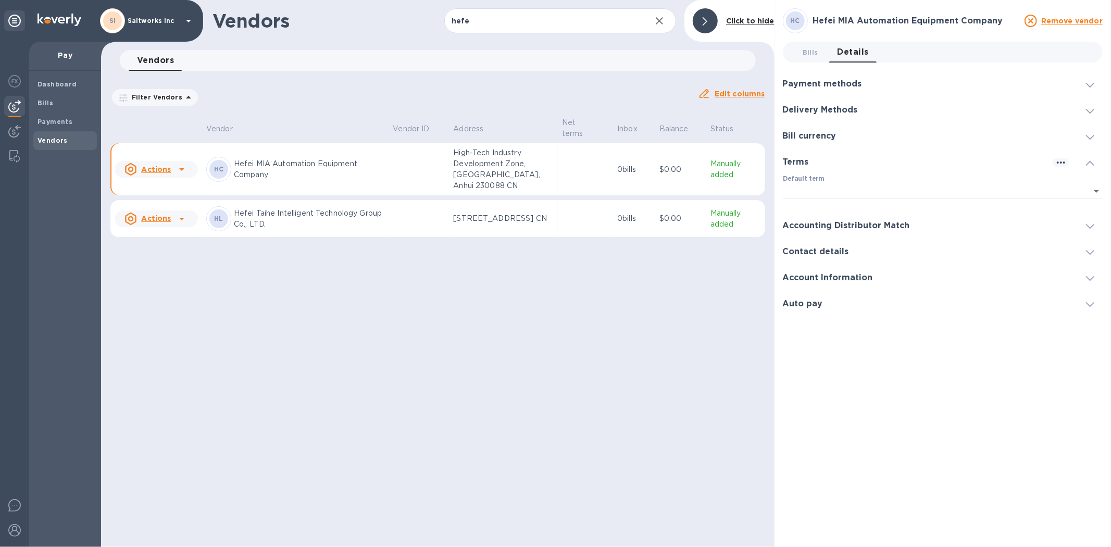
click at [811, 248] on h3 "Contact details" at bounding box center [816, 252] width 66 height 10
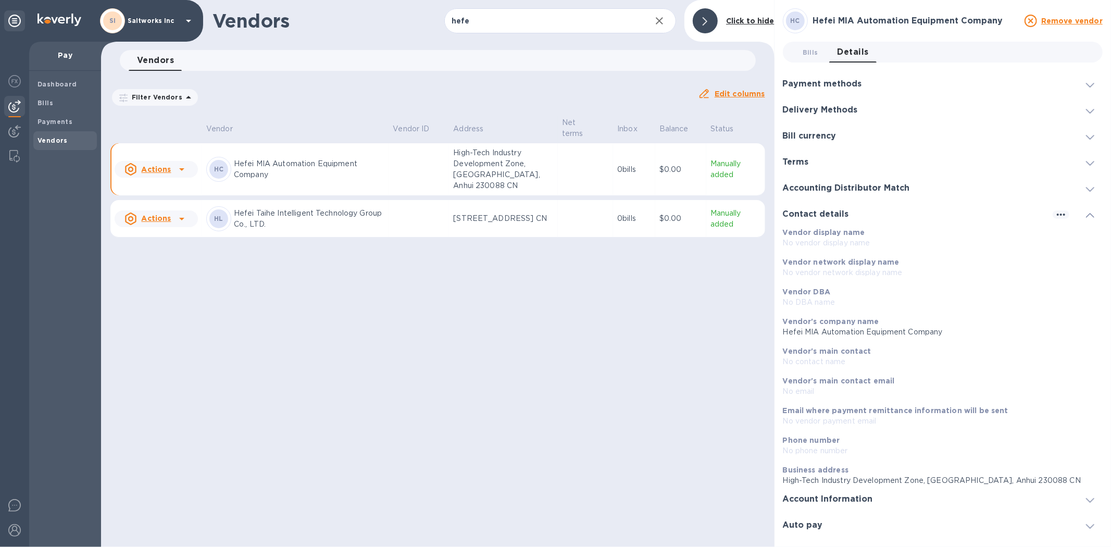
click at [814, 187] on h3 "Accounting Distributor Match" at bounding box center [846, 188] width 127 height 10
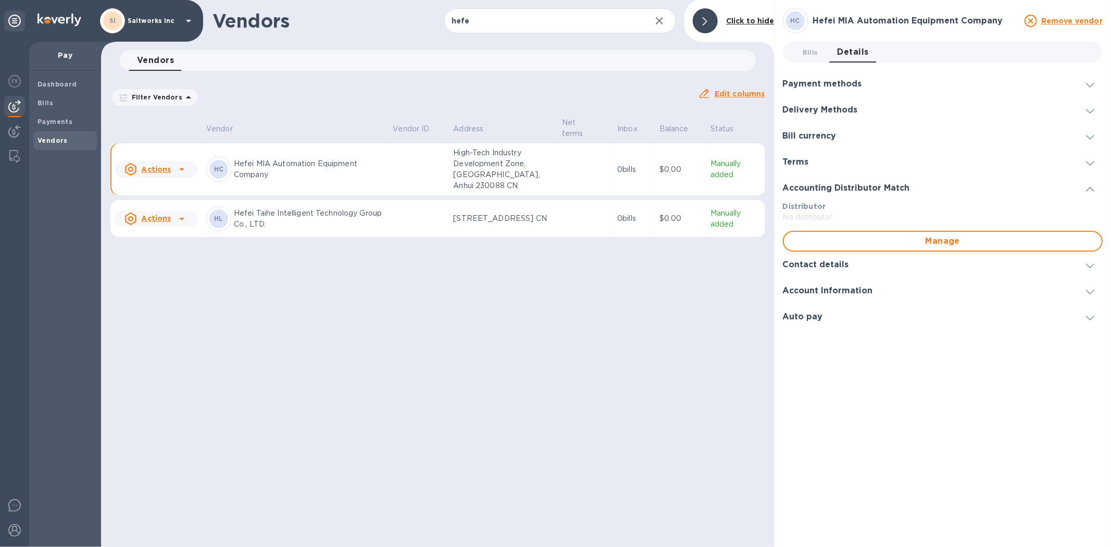
click at [825, 188] on h3 "Accounting Distributor Match" at bounding box center [846, 188] width 127 height 10
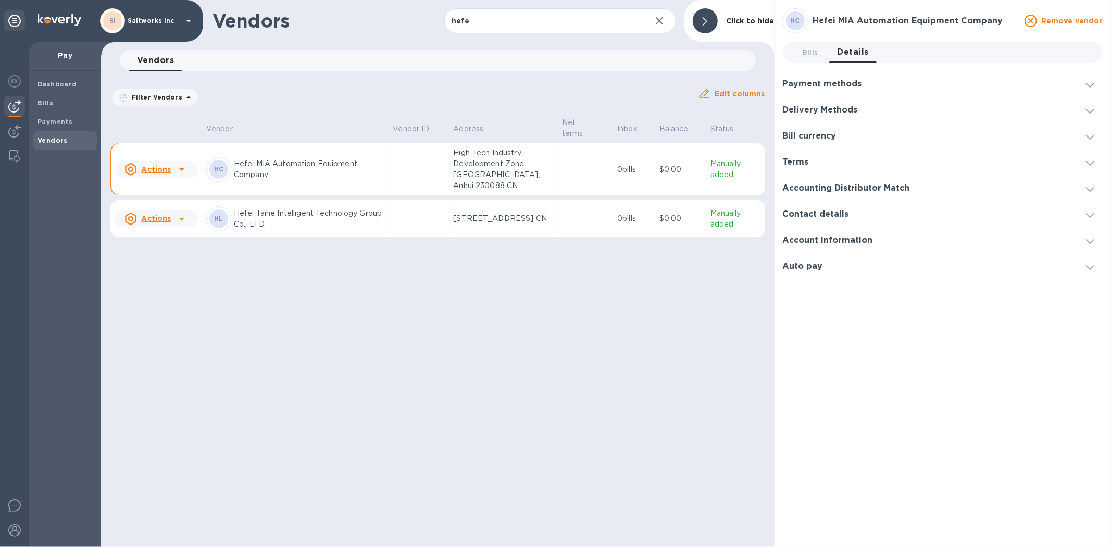
click at [821, 190] on h3 "Accounting Distributor Match" at bounding box center [846, 188] width 127 height 10
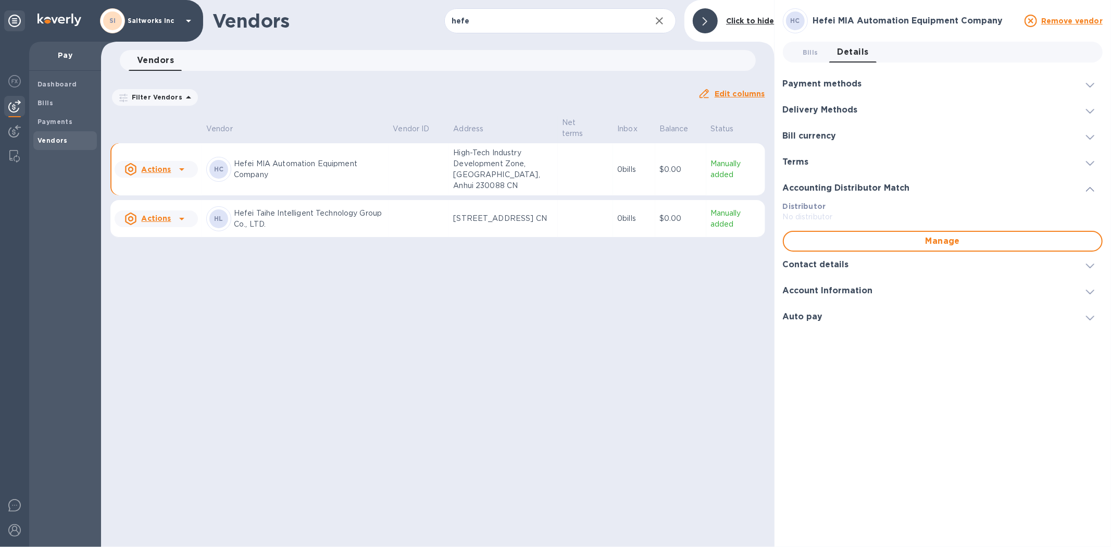
click at [820, 188] on h3 "Accounting Distributor Match" at bounding box center [846, 188] width 127 height 10
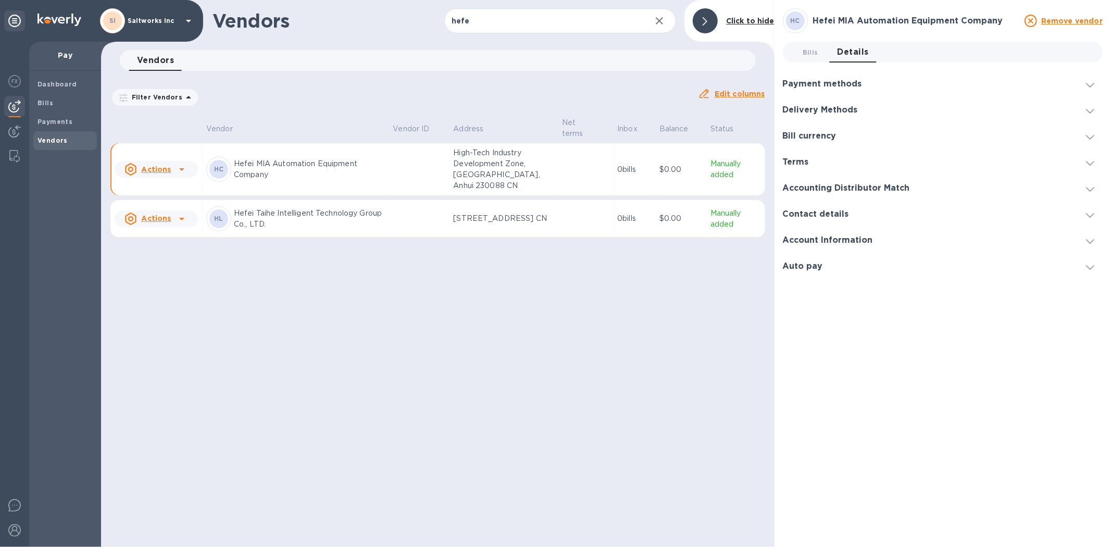
click at [813, 215] on h3 "Contact details" at bounding box center [816, 214] width 66 height 10
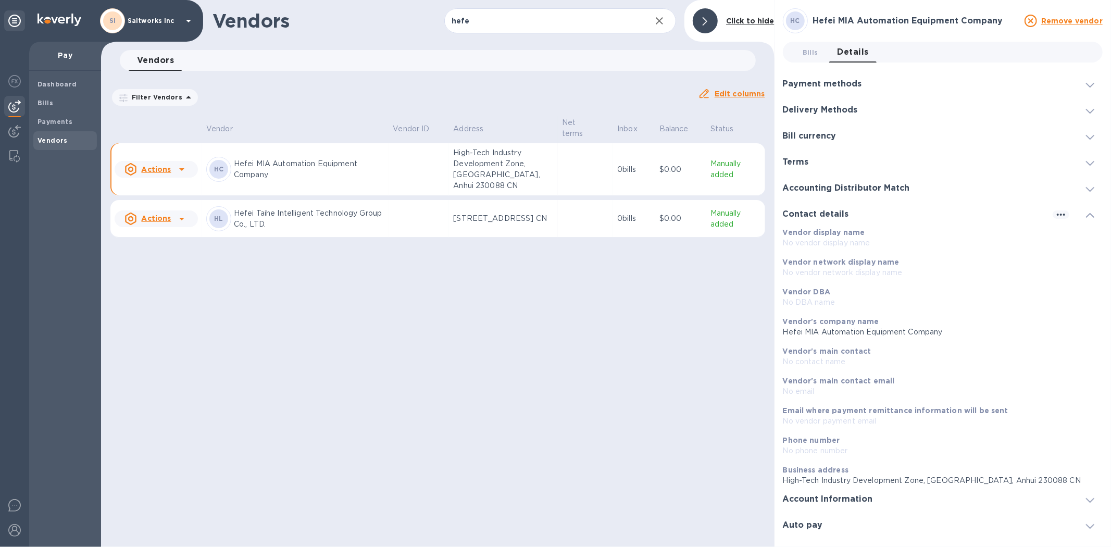
click at [815, 216] on h3 "Contact details" at bounding box center [816, 214] width 66 height 10
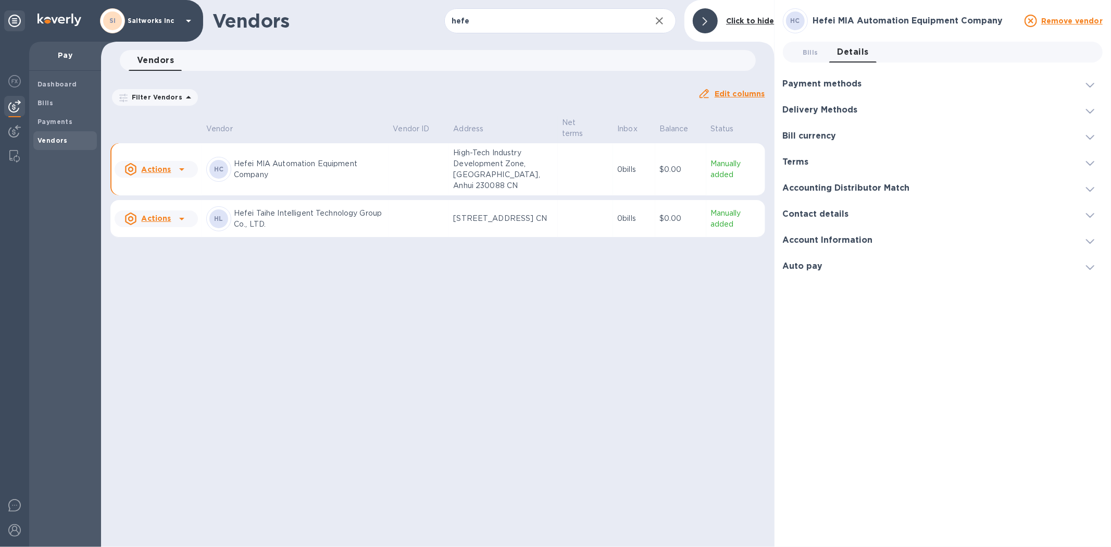
click at [815, 240] on h3 "Account Information" at bounding box center [828, 240] width 90 height 10
click at [808, 346] on h3 "Auto pay" at bounding box center [803, 347] width 40 height 10
click at [808, 262] on h3 "Auto pay" at bounding box center [803, 266] width 40 height 10
click at [836, 107] on h3 "Delivery Methods" at bounding box center [820, 110] width 75 height 10
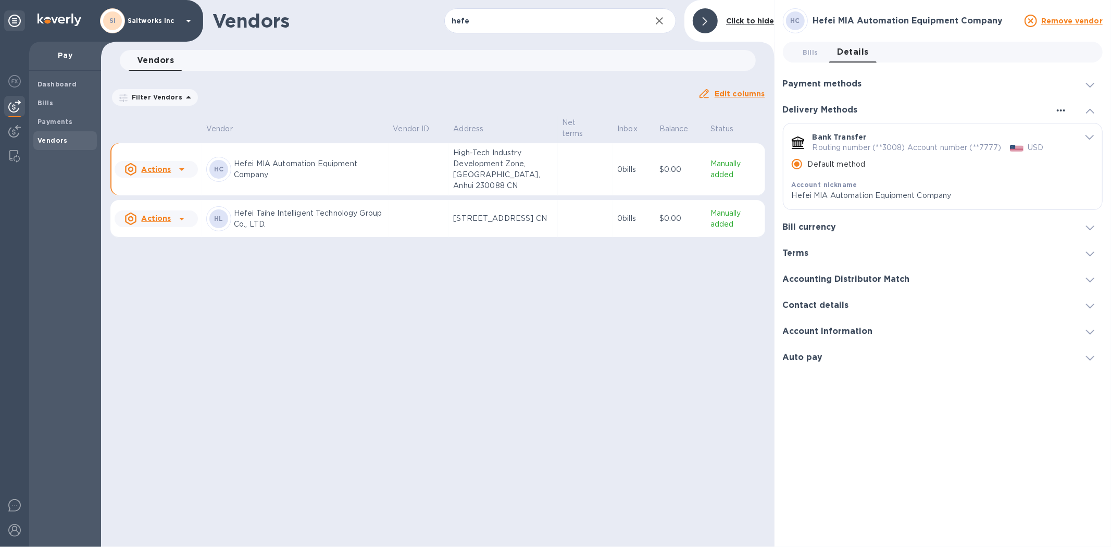
click at [1058, 110] on icon "button" at bounding box center [1060, 110] width 8 height 2
click at [1063, 131] on p "Add new" at bounding box center [1073, 132] width 34 height 10
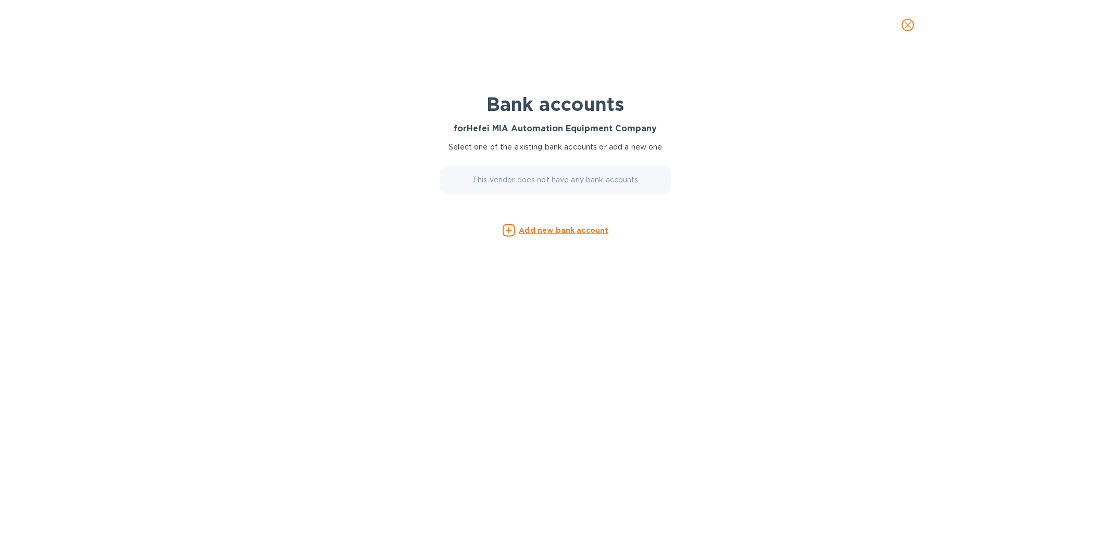
click at [538, 178] on p "This vendor does not have any bank accounts" at bounding box center [555, 179] width 166 height 11
click at [549, 230] on u "Add new bank account" at bounding box center [564, 230] width 90 height 8
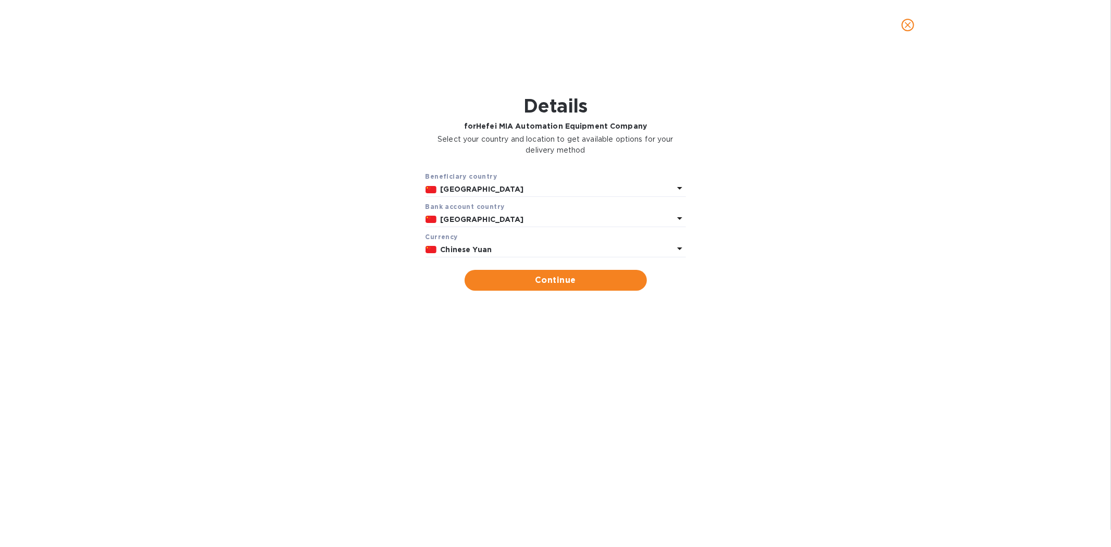
click at [486, 192] on p "[GEOGRAPHIC_DATA]" at bounding box center [556, 189] width 233 height 11
drag, startPoint x: 350, startPoint y: 193, endPoint x: 422, endPoint y: 211, distance: 74.1
click at [352, 193] on div "Beneficiary country China Bank account cоuntry [GEOGRAPHIC_DATA] Currency Chine…" at bounding box center [556, 231] width 1084 height 132
click at [467, 216] on p "[GEOGRAPHIC_DATA]" at bounding box center [556, 219] width 233 height 11
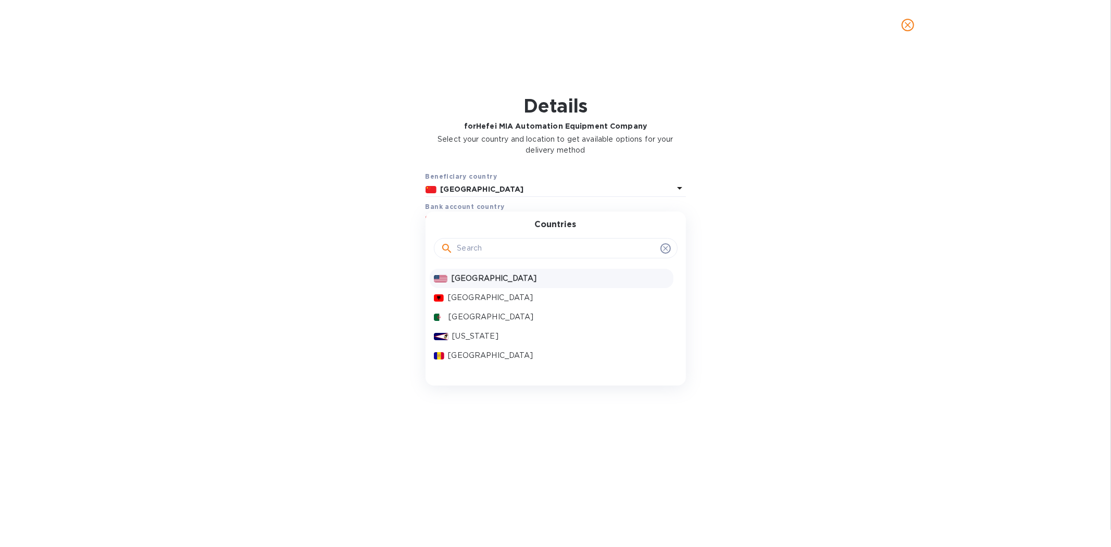
click at [468, 276] on p "[GEOGRAPHIC_DATA]" at bounding box center [559, 278] width 217 height 11
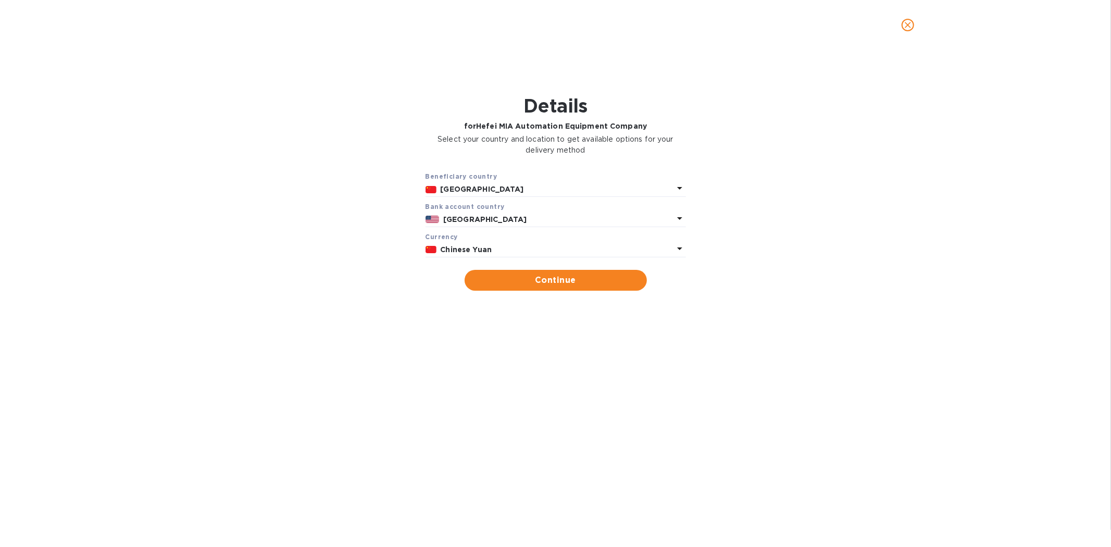
click at [472, 247] on b "Chinese Yuan" at bounding box center [466, 249] width 52 height 8
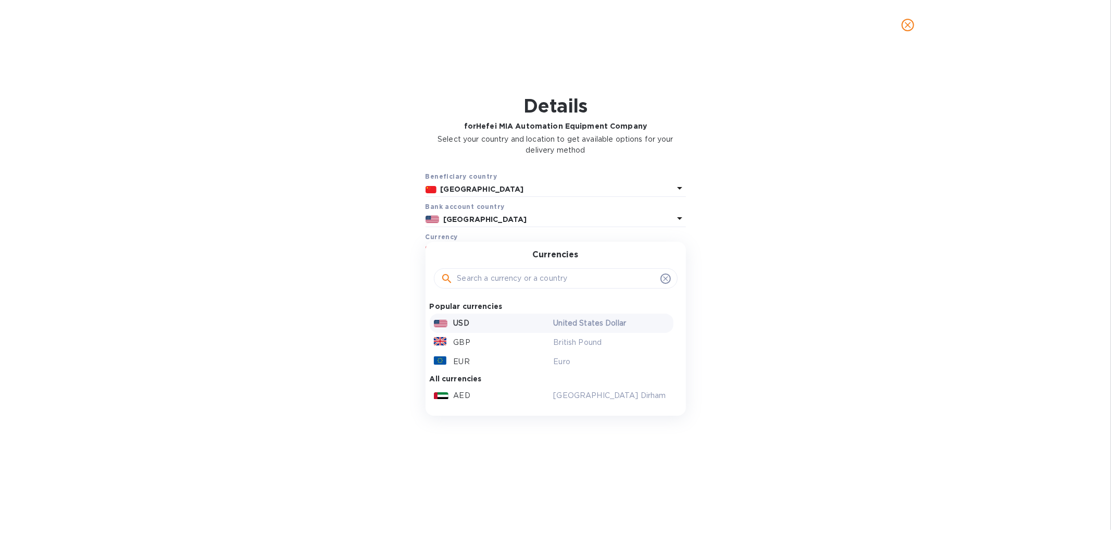
click at [464, 321] on p "USD" at bounding box center [462, 323] width 16 height 11
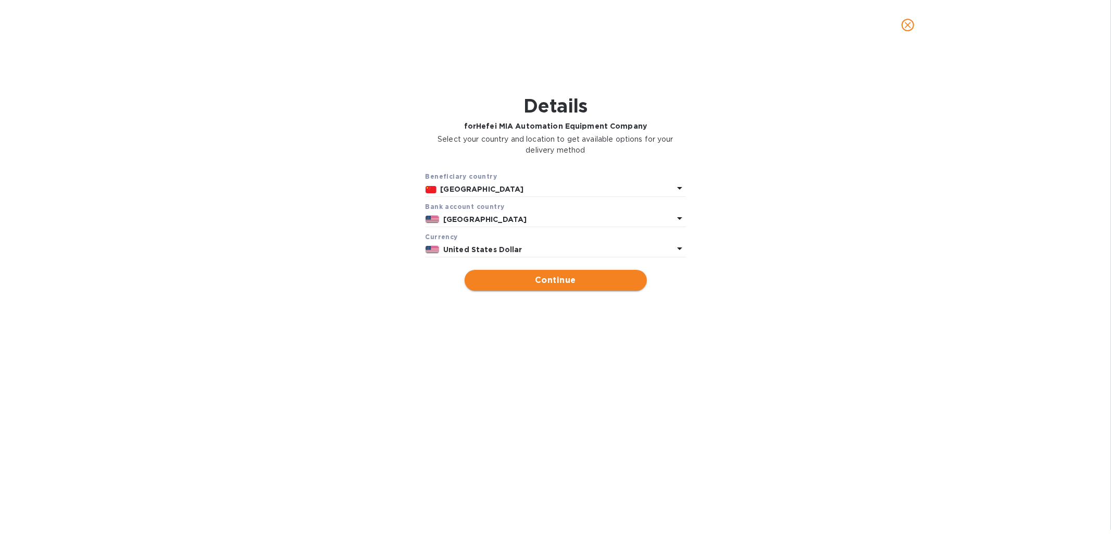
click at [507, 280] on span "Continue" at bounding box center [556, 280] width 166 height 12
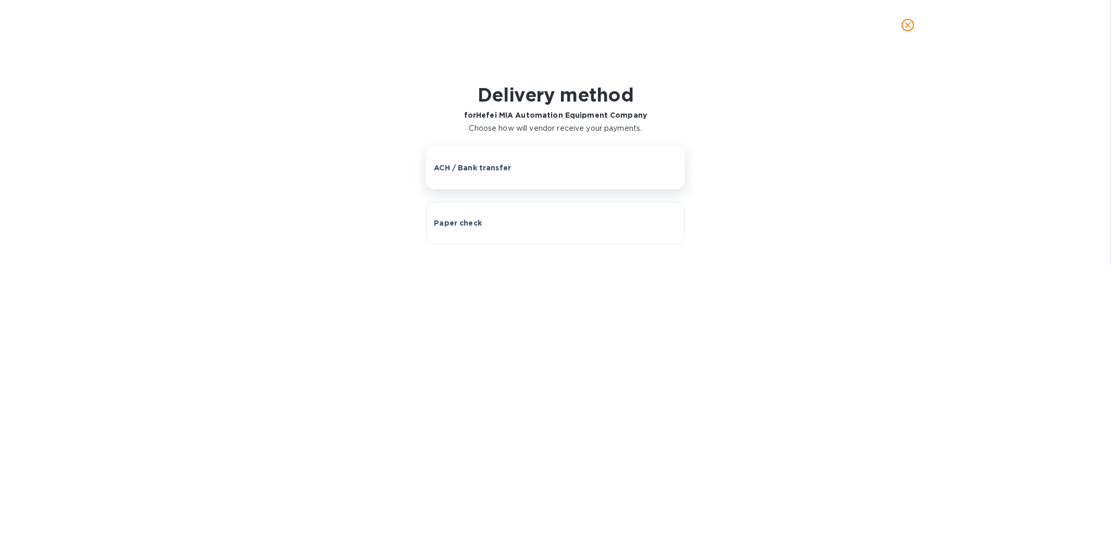
click at [484, 170] on p "ACH / Bank transfer" at bounding box center [472, 167] width 77 height 10
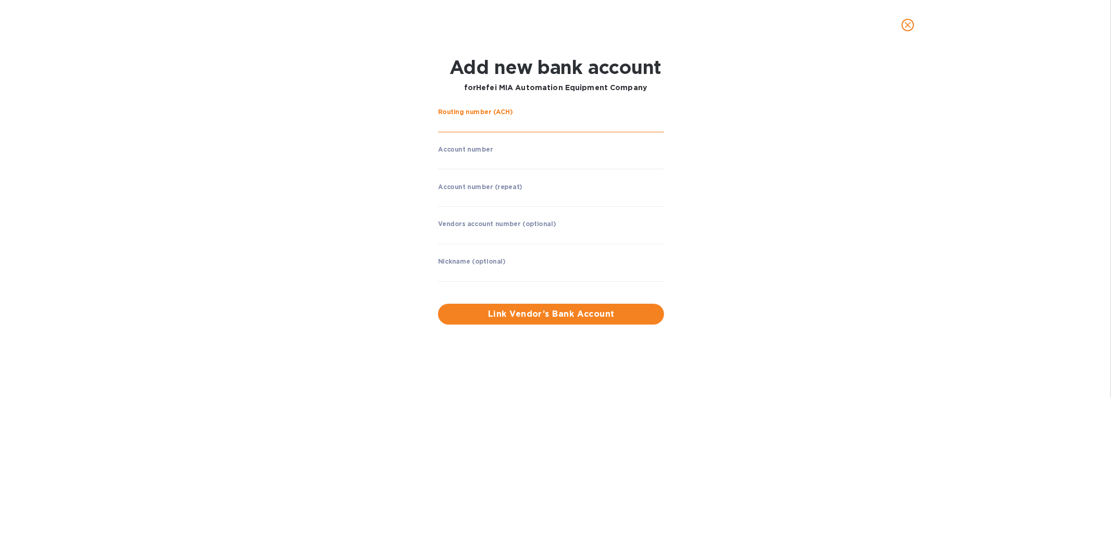
click at [471, 119] on input "string" at bounding box center [551, 125] width 226 height 16
type input "026073150"
click at [471, 161] on input "string" at bounding box center [551, 162] width 226 height 16
type input "8334337777"
click at [475, 196] on input "string" at bounding box center [551, 199] width 226 height 16
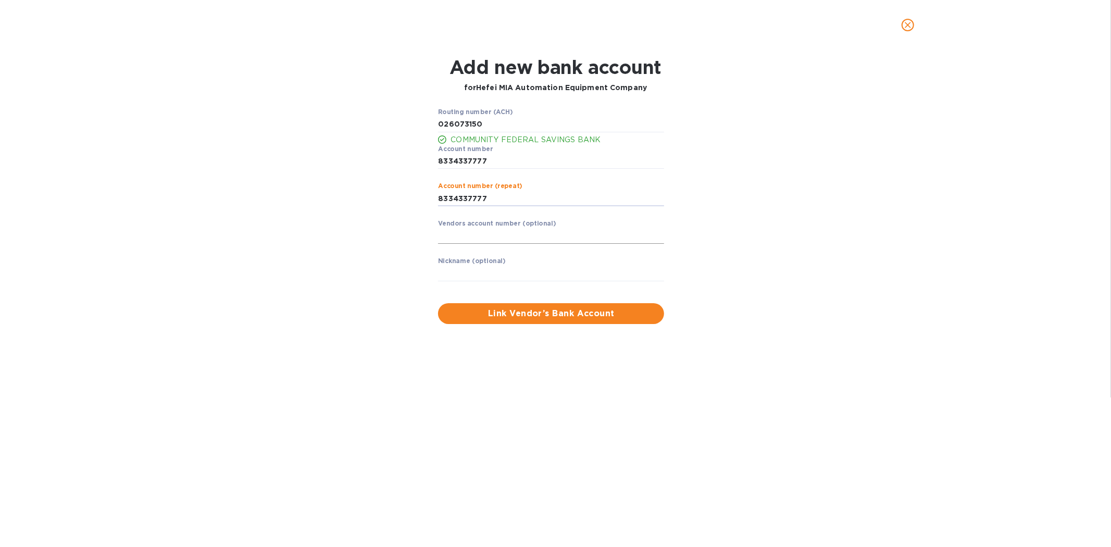
type input "8334337777"
click at [481, 233] on input "text" at bounding box center [551, 236] width 226 height 16
click at [475, 272] on input "text" at bounding box center [551, 274] width 226 height 16
click at [568, 316] on span "Link Vendor’s Bank Account" at bounding box center [550, 313] width 209 height 12
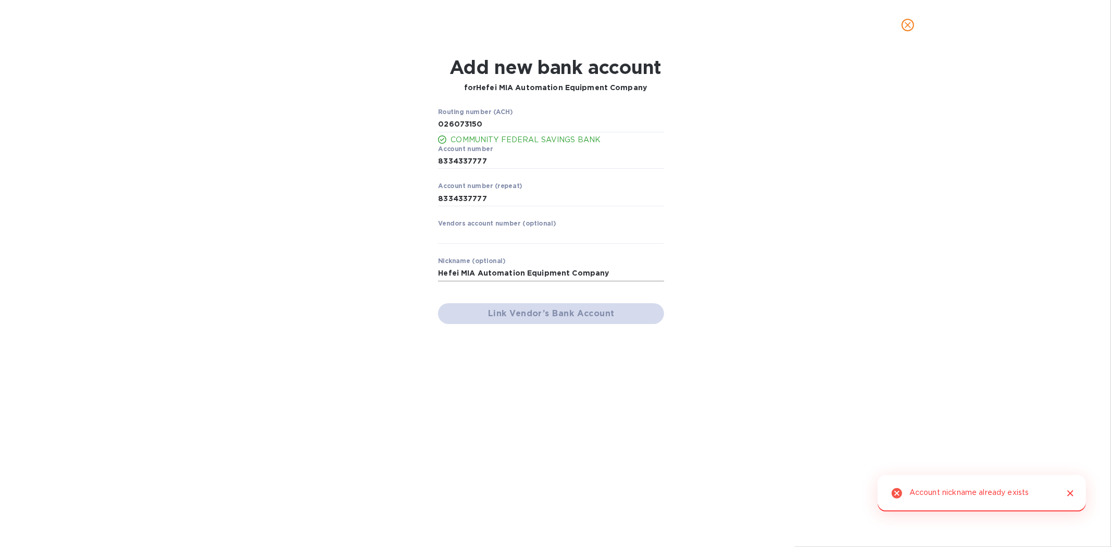
click at [598, 274] on input "Hefei MIA Automation Equipment Company" at bounding box center [551, 274] width 226 height 16
click at [606, 273] on input "Hefei MIA Automation Equipment Company" at bounding box center [551, 274] width 226 height 16
click at [725, 282] on div "Routing number (ACH) COMMUNITY FEDERAL SAVINGS BANK Account number ​ Account nu…" at bounding box center [555, 216] width 722 height 228
click at [532, 205] on input "string" at bounding box center [551, 199] width 226 height 16
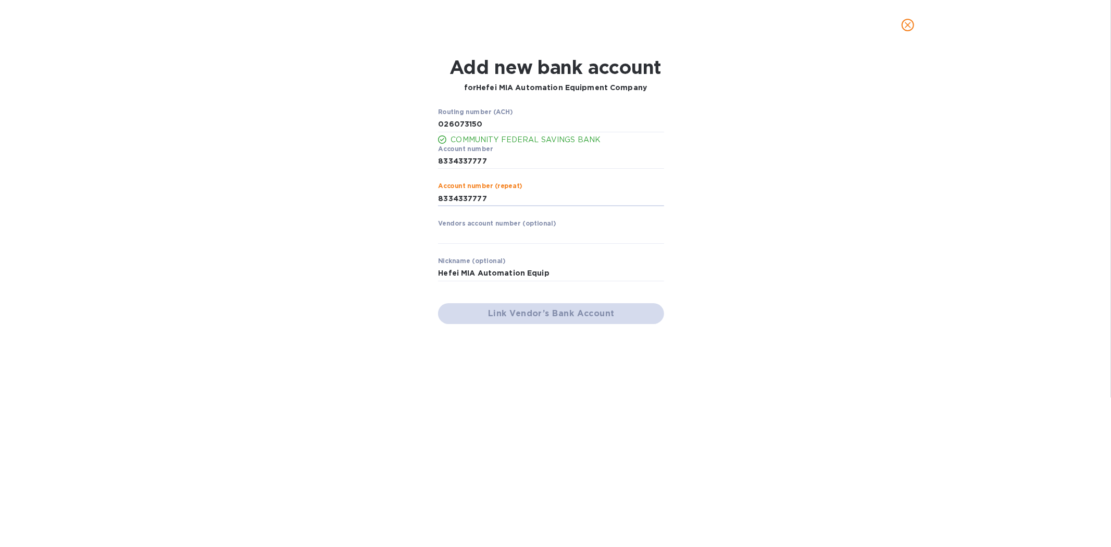
click at [542, 309] on div "Link Vendor’s Bank Account" at bounding box center [551, 313] width 234 height 29
click at [552, 270] on input "Hefei MIA Automation Equip" at bounding box center [551, 274] width 226 height 16
drag, startPoint x: 554, startPoint y: 271, endPoint x: 402, endPoint y: 272, distance: 151.5
click at [402, 271] on div "Routing number (ACH) COMMUNITY FEDERAL SAVINGS BANK Account number ​ Account nu…" at bounding box center [555, 216] width 722 height 228
click at [573, 276] on input "Hefei MIA Automation Equip" at bounding box center [551, 274] width 226 height 16
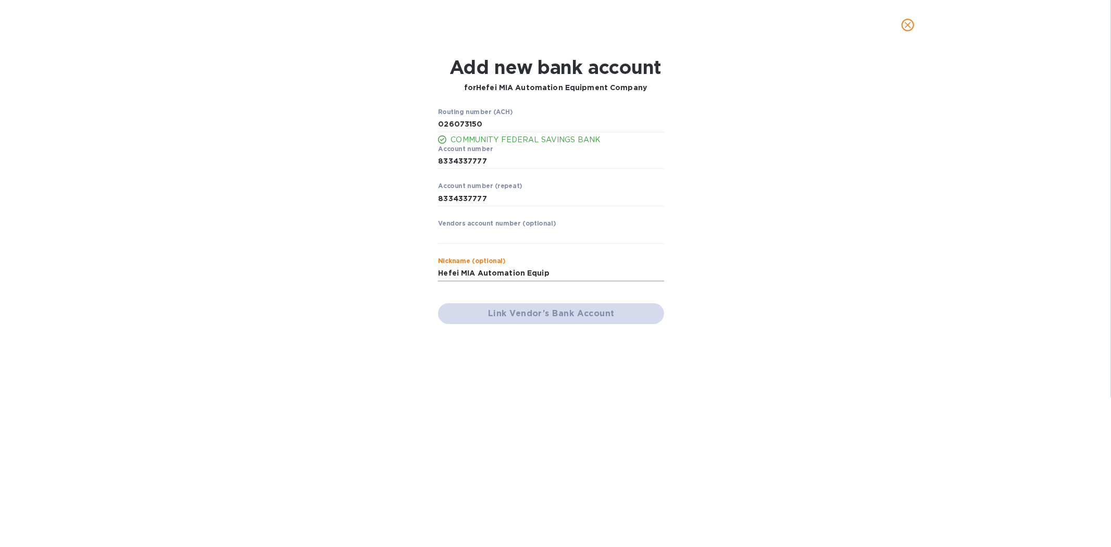
click at [573, 276] on input "Hefei MIA Automation Equip" at bounding box center [551, 274] width 226 height 16
type input "H"
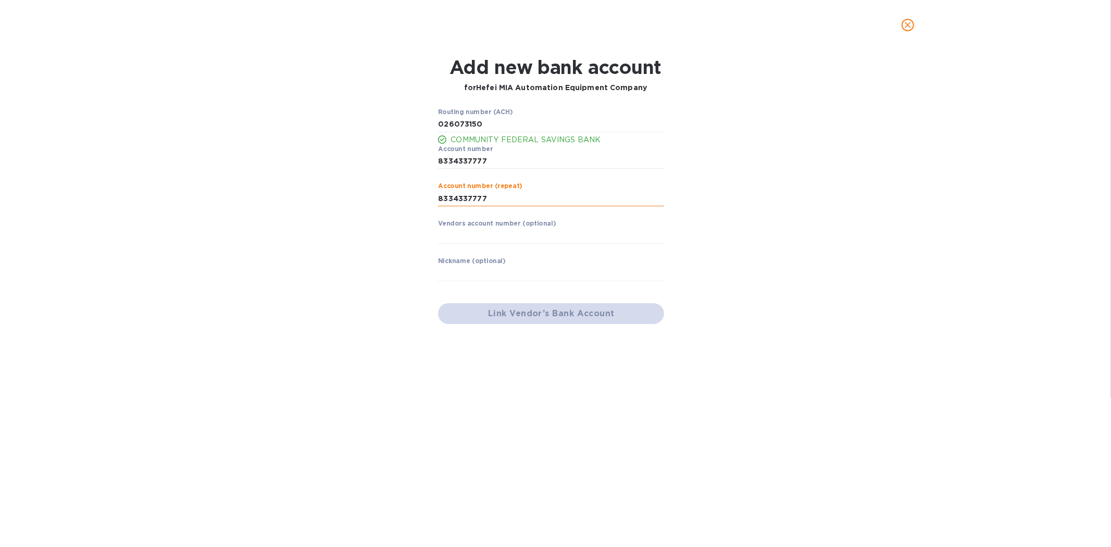
click at [534, 194] on input "string" at bounding box center [551, 199] width 226 height 16
click at [497, 118] on input "string" at bounding box center [551, 125] width 226 height 16
click at [567, 314] on div "Link Vendor’s Bank Account" at bounding box center [551, 313] width 234 height 29
click at [903, 27] on icon "close" at bounding box center [907, 25] width 10 height 10
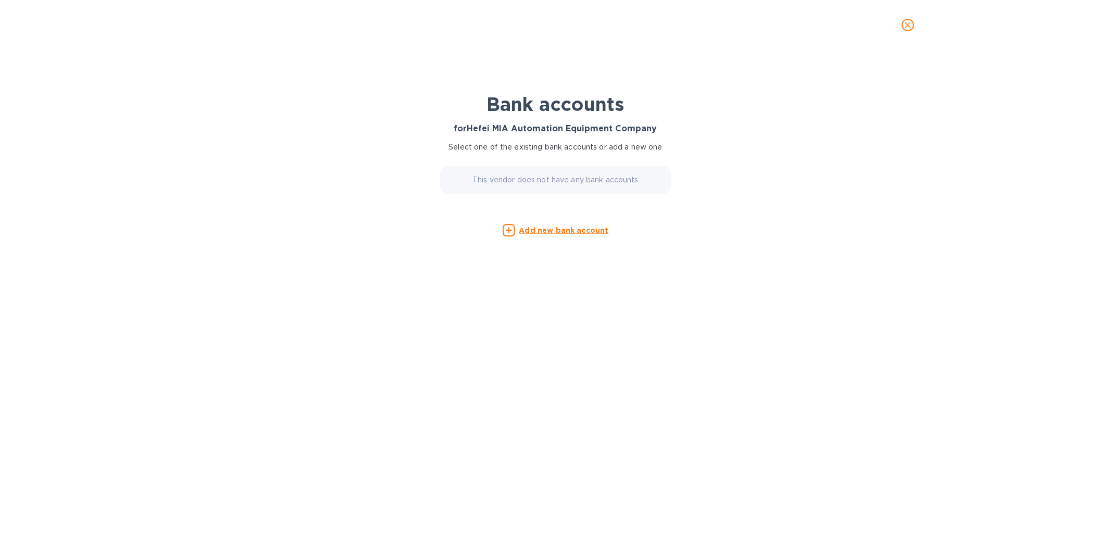
click at [556, 228] on u "Add new bank account" at bounding box center [564, 230] width 90 height 8
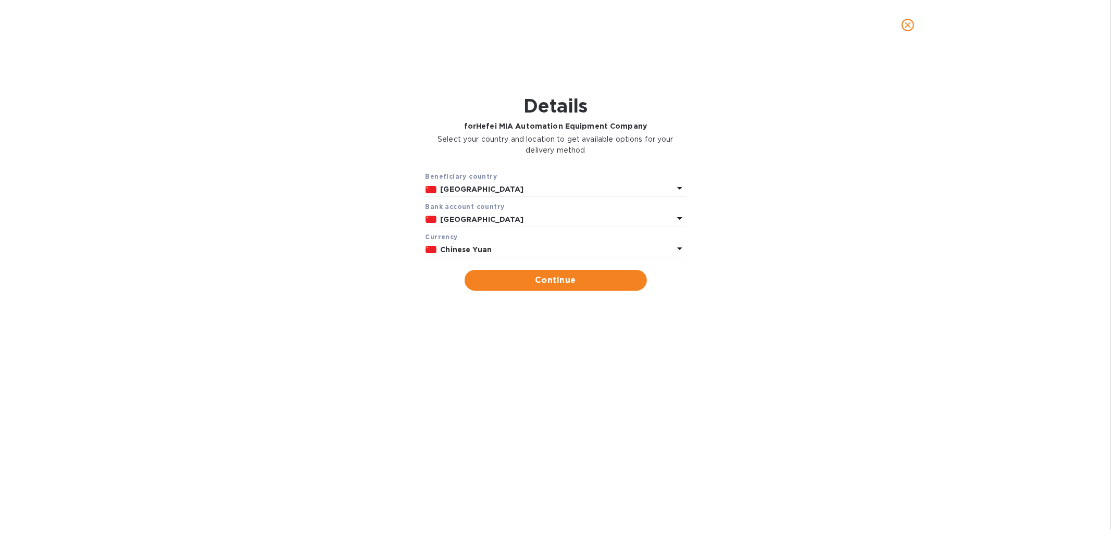
click at [463, 213] on div "[GEOGRAPHIC_DATA]" at bounding box center [556, 219] width 237 height 15
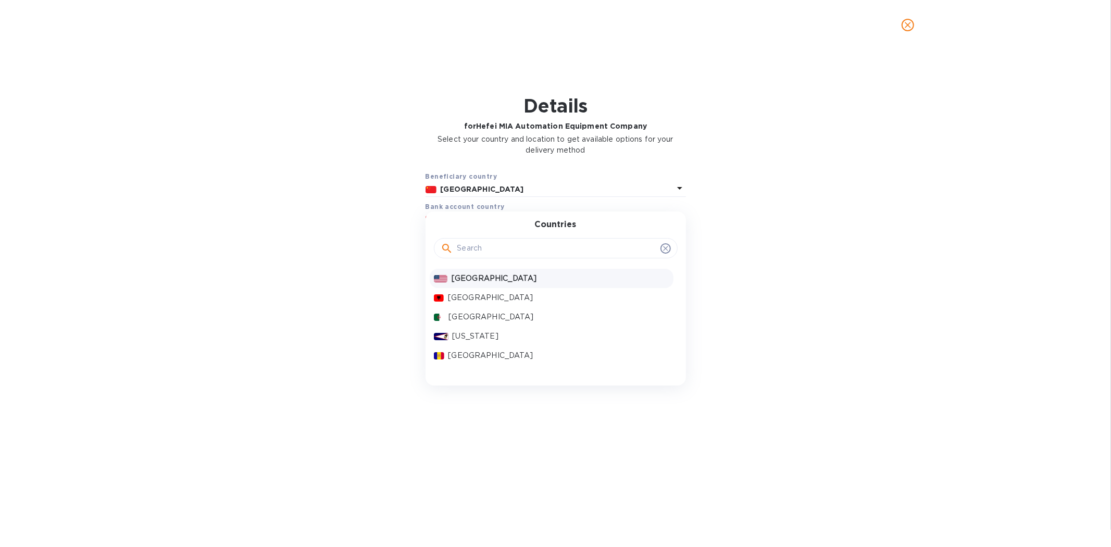
click at [459, 278] on p "[GEOGRAPHIC_DATA]" at bounding box center [559, 278] width 217 height 11
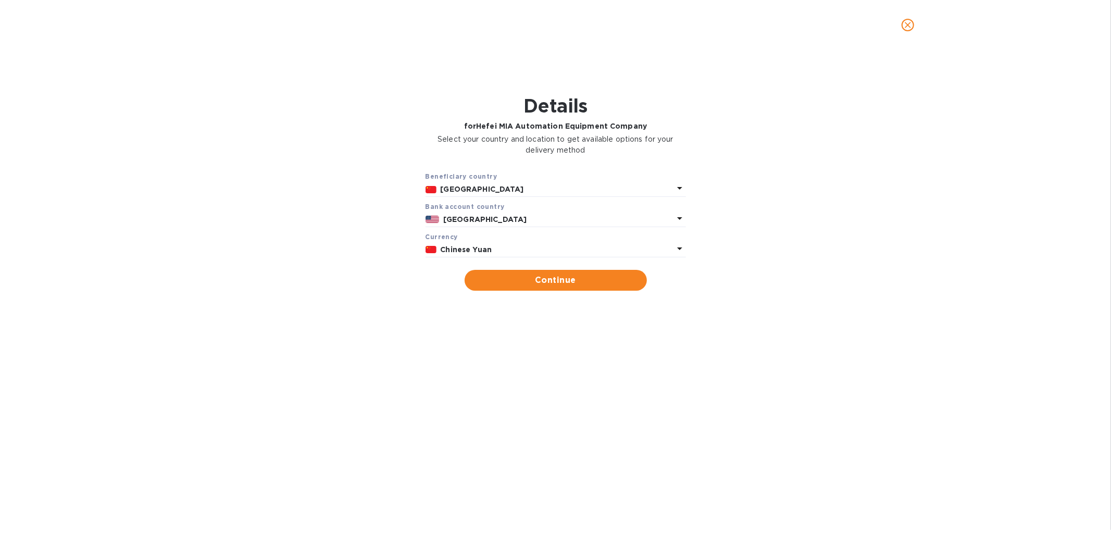
click at [467, 245] on p "Chinese Yuan" at bounding box center [556, 249] width 233 height 11
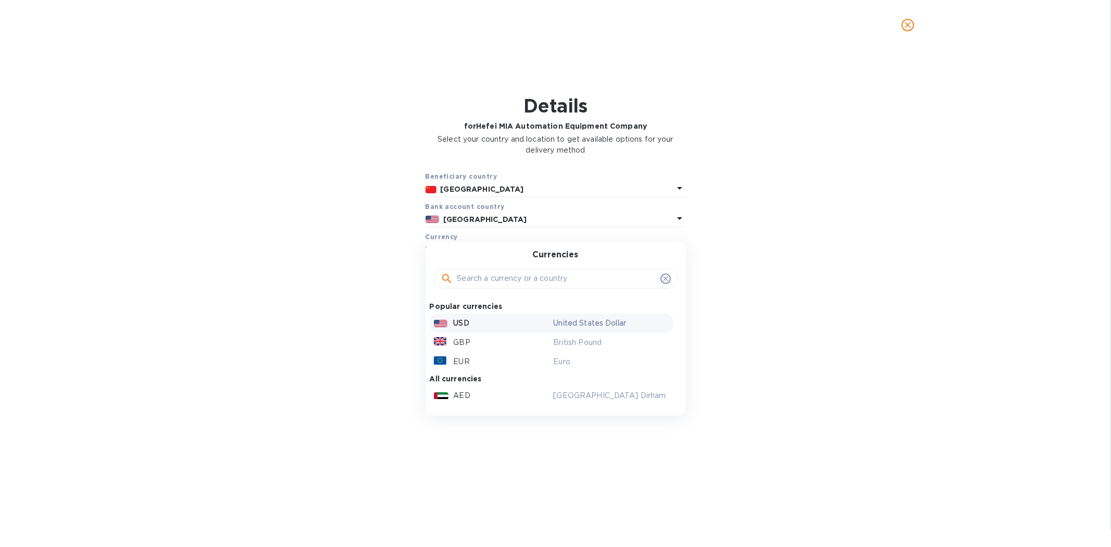
click at [455, 323] on p "USD" at bounding box center [462, 323] width 16 height 11
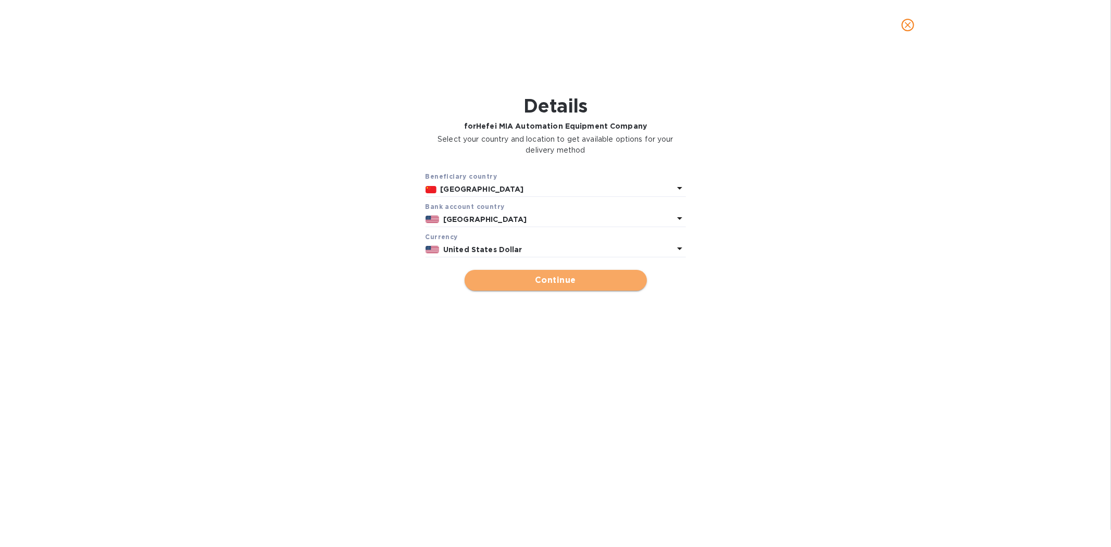
click at [542, 282] on span "Continue" at bounding box center [556, 280] width 166 height 12
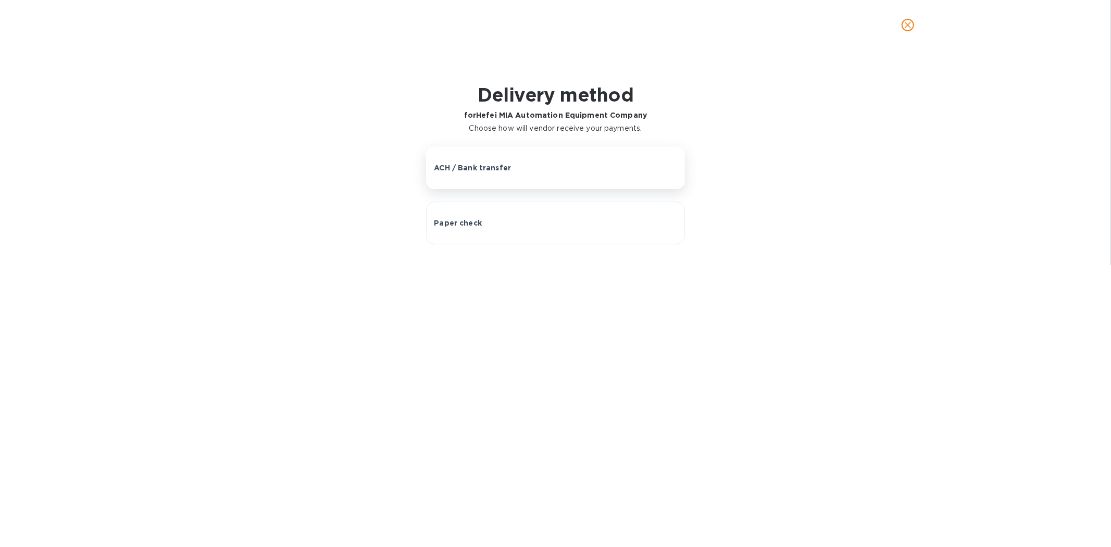
click at [497, 170] on p "ACH / Bank transfer" at bounding box center [472, 167] width 77 height 10
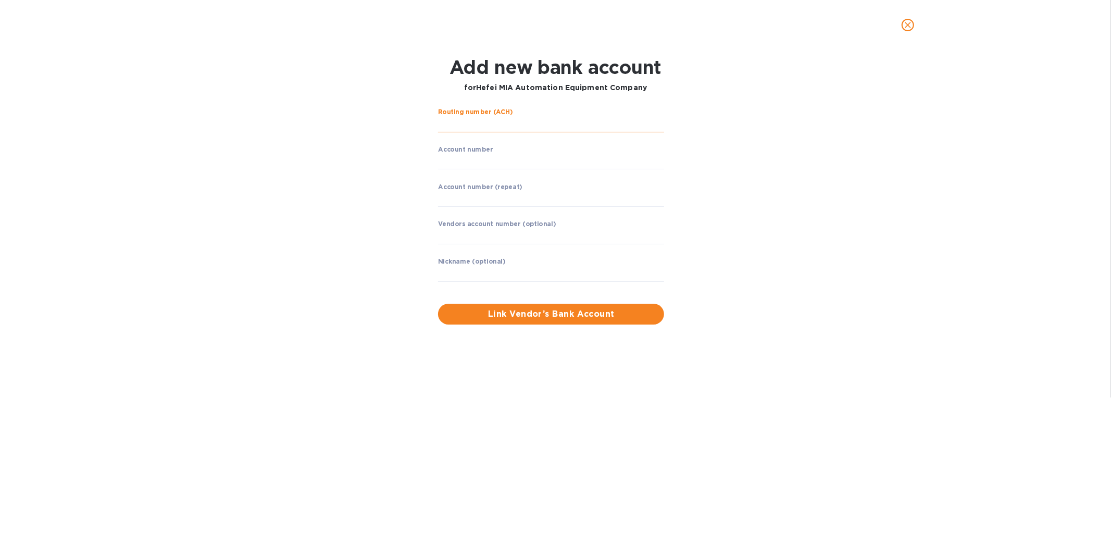
click at [481, 124] on input "string" at bounding box center [551, 125] width 226 height 16
type input "026073150"
click at [475, 159] on input "string" at bounding box center [551, 162] width 226 height 16
type input "8334337777"
click at [471, 193] on input "string" at bounding box center [551, 199] width 226 height 16
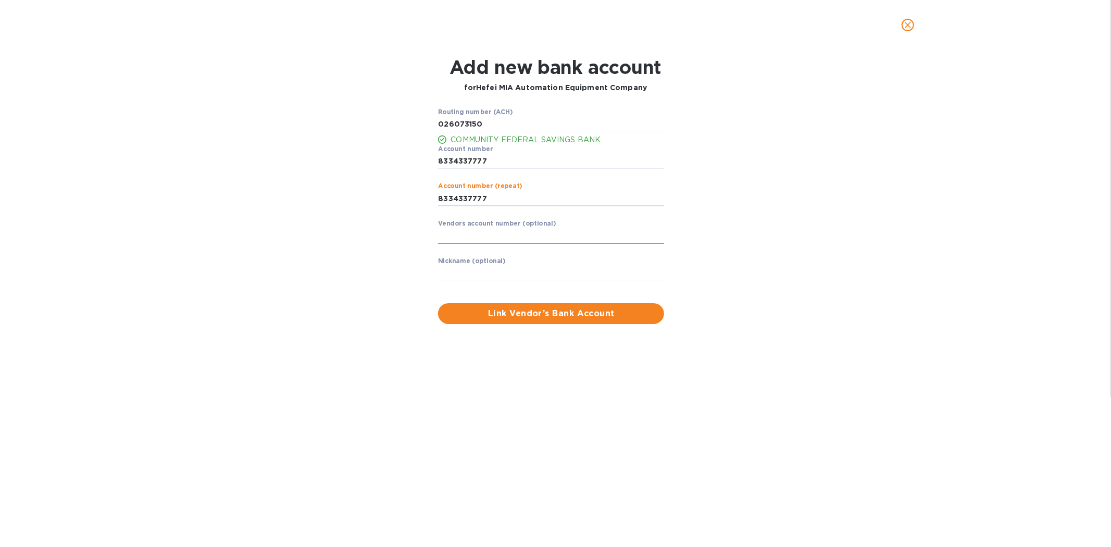
type input "8334337777"
click at [485, 233] on input "text" at bounding box center [551, 236] width 226 height 16
click at [548, 314] on span "Link Vendor’s Bank Account" at bounding box center [550, 313] width 209 height 12
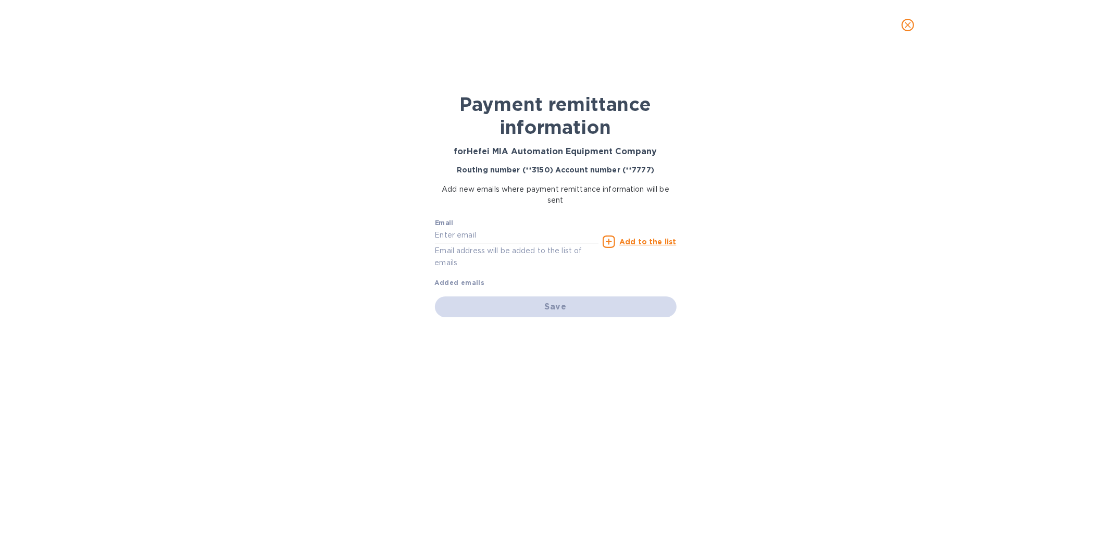
click at [478, 233] on input "text" at bounding box center [517, 236] width 164 height 16
type input "[PERSON_NAME][EMAIL_ADDRESS][DOMAIN_NAME]"
click at [633, 241] on u "Add to the list" at bounding box center [647, 241] width 57 height 8
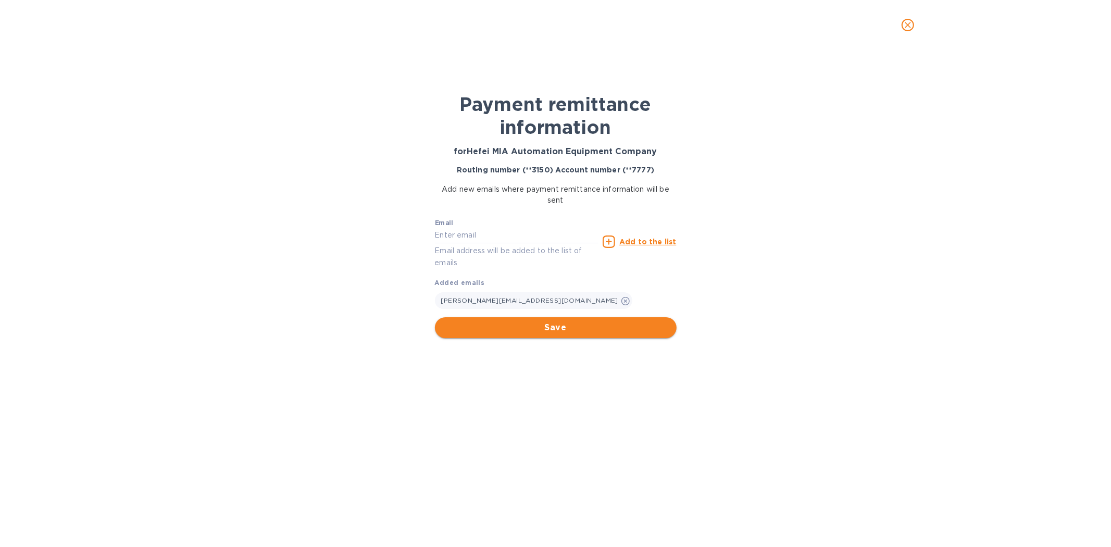
click at [559, 325] on span "Save" at bounding box center [555, 327] width 225 height 12
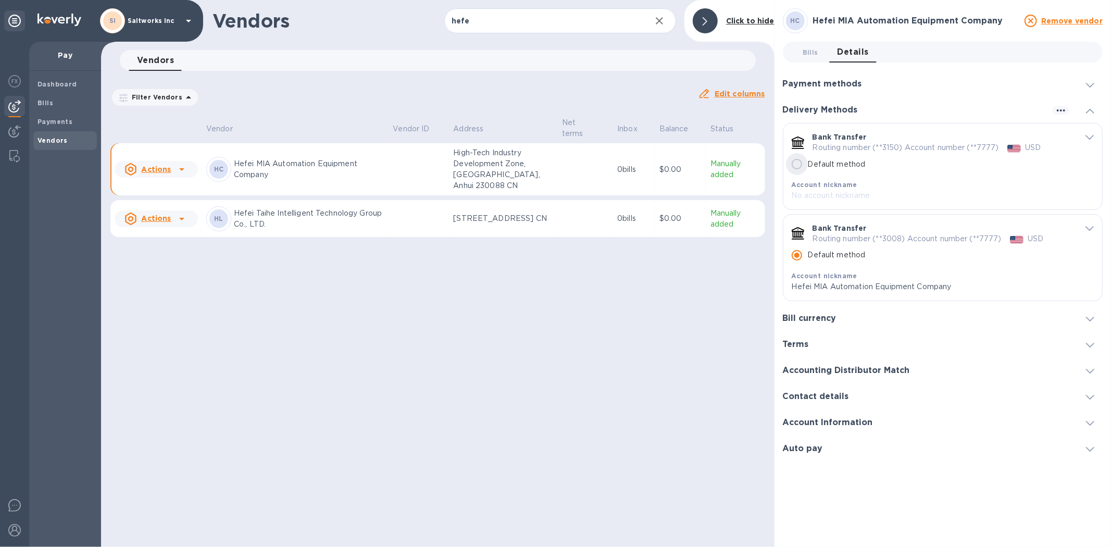
click at [795, 165] on input "Default method" at bounding box center [797, 164] width 22 height 22
radio input "false"
radio input "true"
click at [52, 102] on span "Bills" at bounding box center [64, 103] width 55 height 10
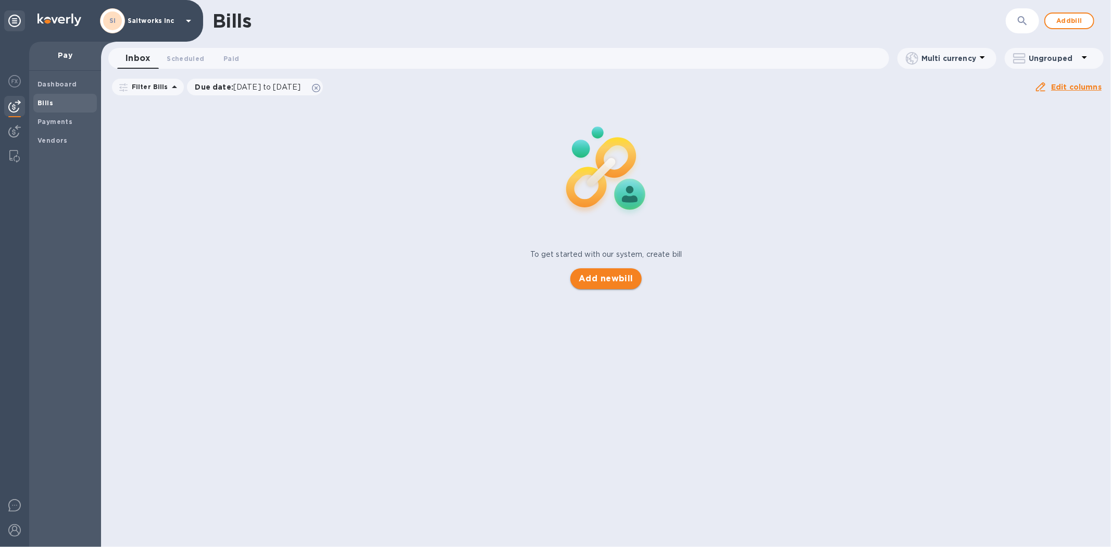
click at [610, 274] on span "Add new bill" at bounding box center [605, 278] width 55 height 12
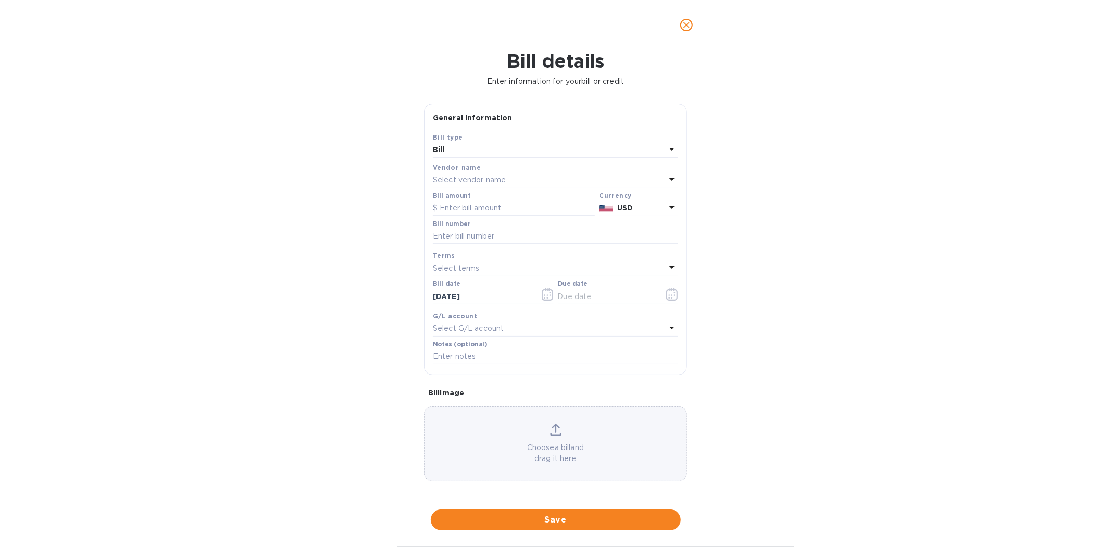
click at [470, 175] on p "Select vendor name" at bounding box center [469, 179] width 73 height 11
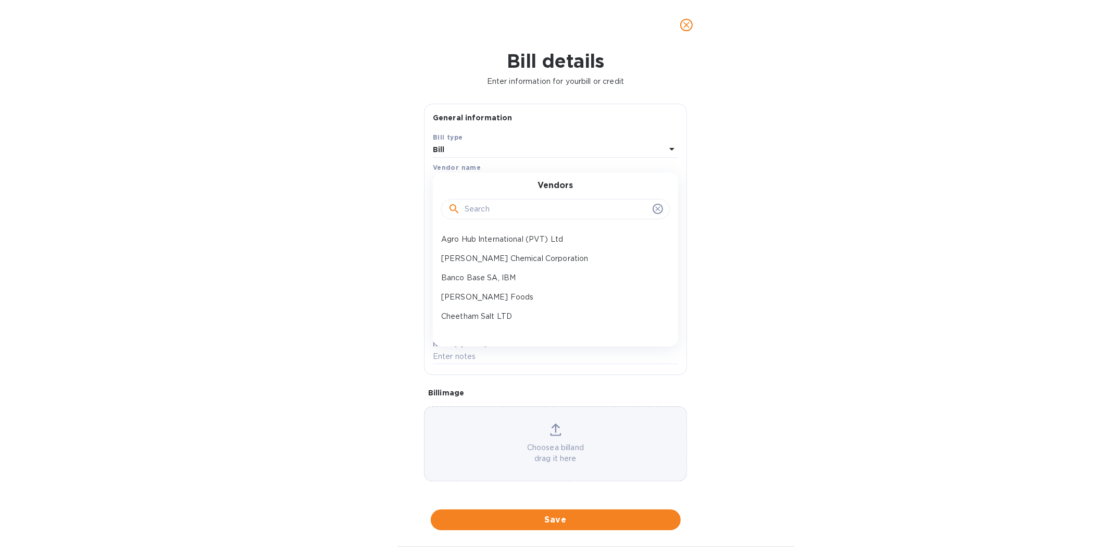
click at [483, 210] on input "text" at bounding box center [556, 210] width 184 height 16
type input "hefe"
click at [500, 236] on p "Hefei MIA Automation Equipment Company" at bounding box center [551, 239] width 220 height 11
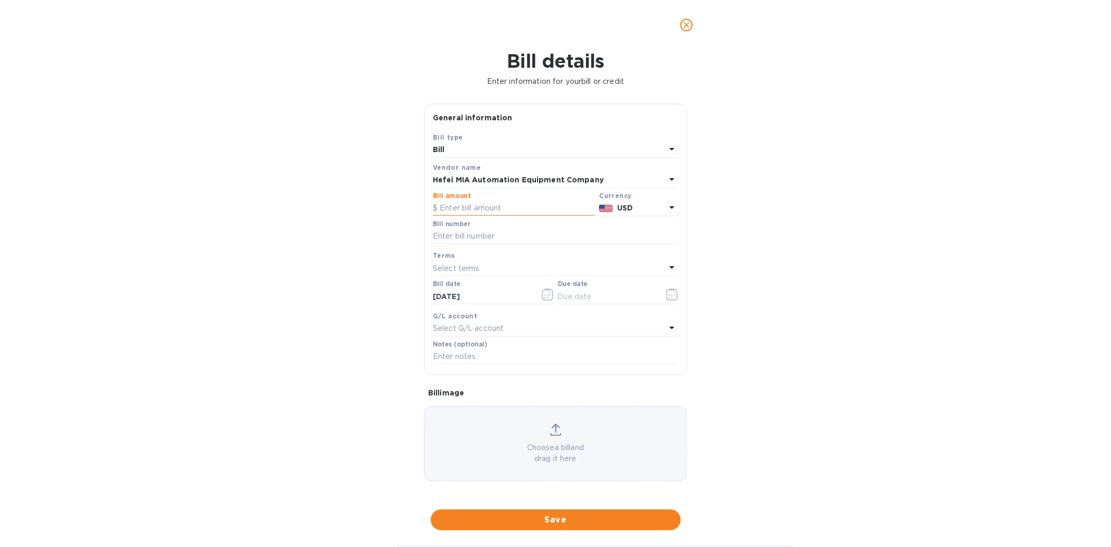
click at [471, 212] on input "text" at bounding box center [514, 208] width 162 height 16
type input "1,600"
click at [465, 237] on input "text" at bounding box center [555, 237] width 245 height 16
type input "HF202509109"
click at [660, 294] on button "button" at bounding box center [672, 294] width 24 height 25
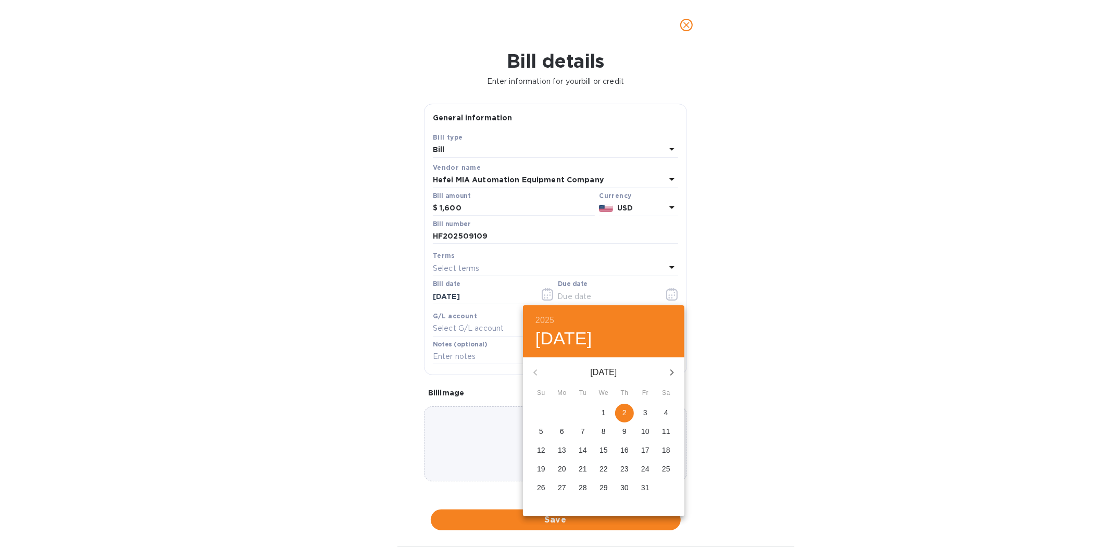
click at [625, 411] on p "2" at bounding box center [624, 412] width 4 height 10
type input "[DATE]"
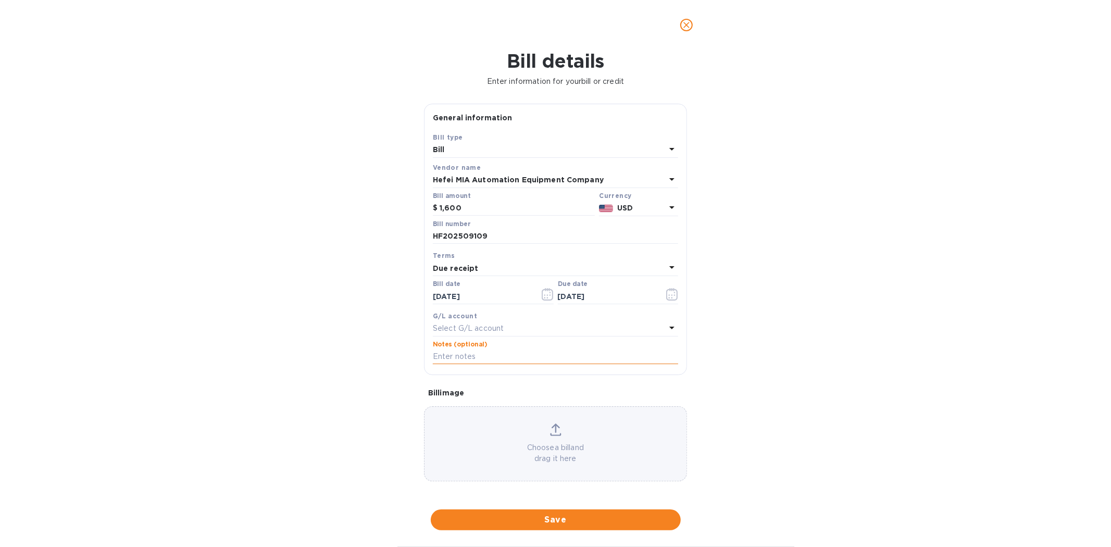
click at [457, 357] on input "text" at bounding box center [555, 357] width 245 height 16
click at [511, 357] on input "SaltWorks PO" at bounding box center [555, 357] width 245 height 16
click at [540, 356] on input "SaltWorks PO 144755" at bounding box center [555, 357] width 245 height 16
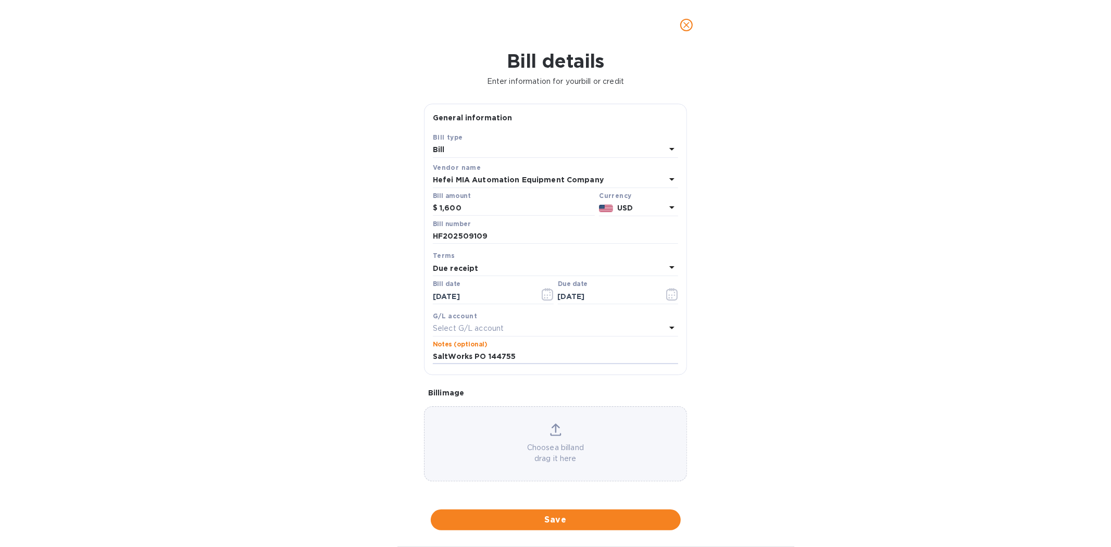
type input "SaltWorks PO 144755"
click at [539, 453] on p "Choose a bill and drag it here" at bounding box center [555, 453] width 262 height 22
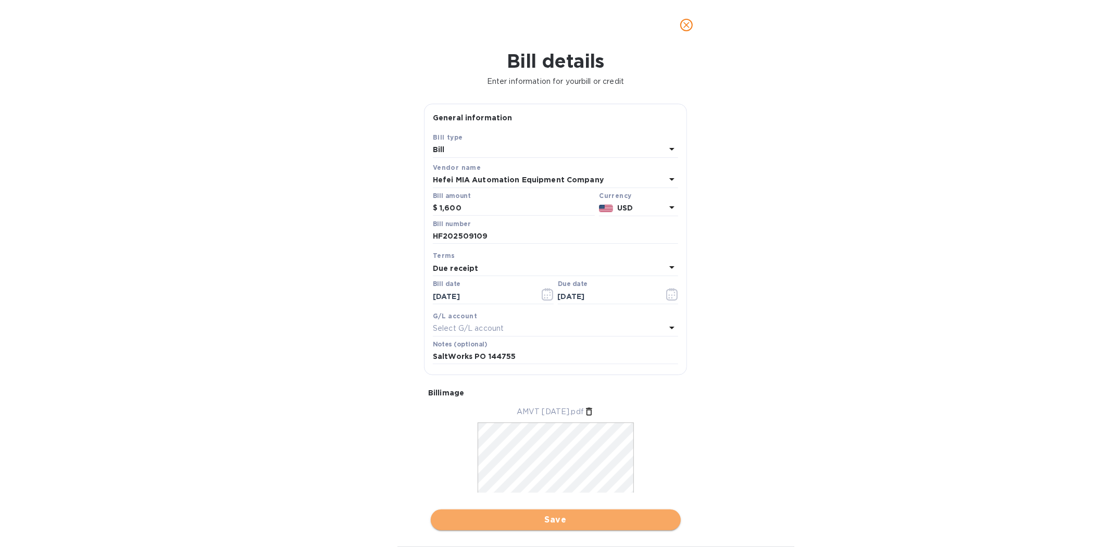
click at [566, 517] on span "Save" at bounding box center [555, 519] width 233 height 12
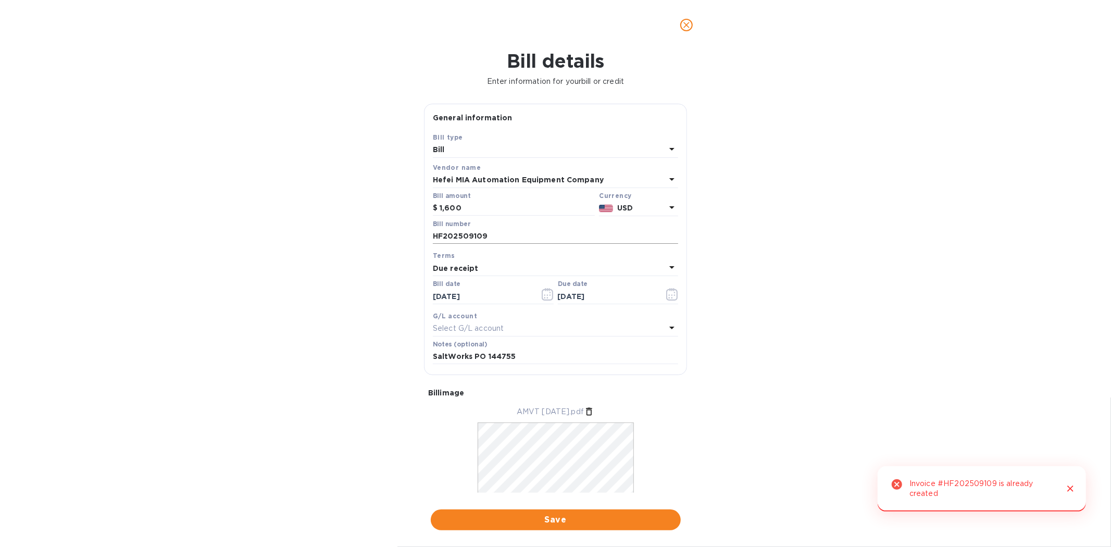
click at [495, 238] on input "HF202509109" at bounding box center [555, 237] width 245 height 16
type input "HF202509109b"
click at [564, 521] on span "Save" at bounding box center [555, 519] width 233 height 12
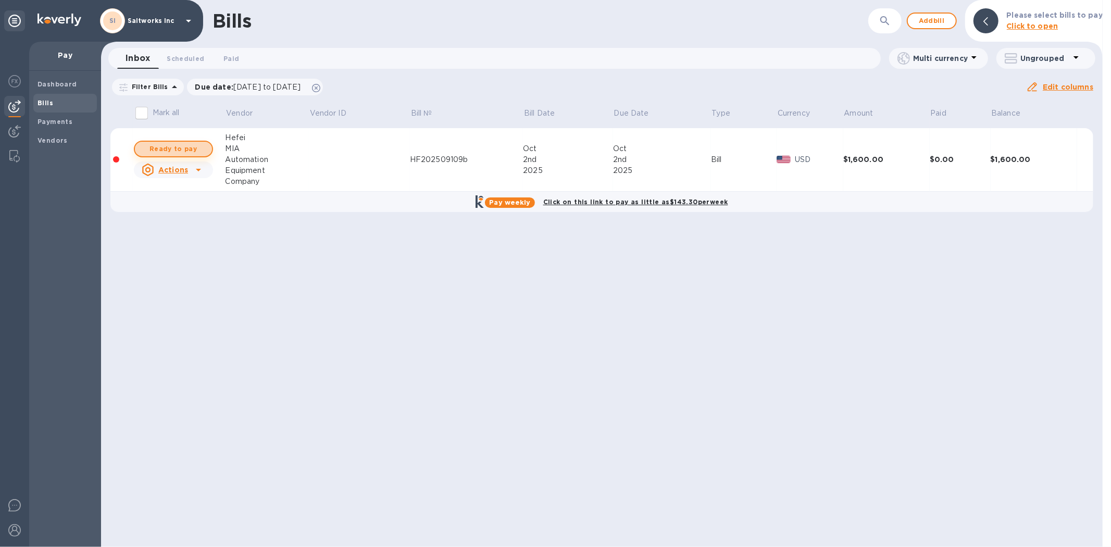
click at [183, 152] on span "Ready to pay" at bounding box center [173, 149] width 60 height 12
checkbox input "true"
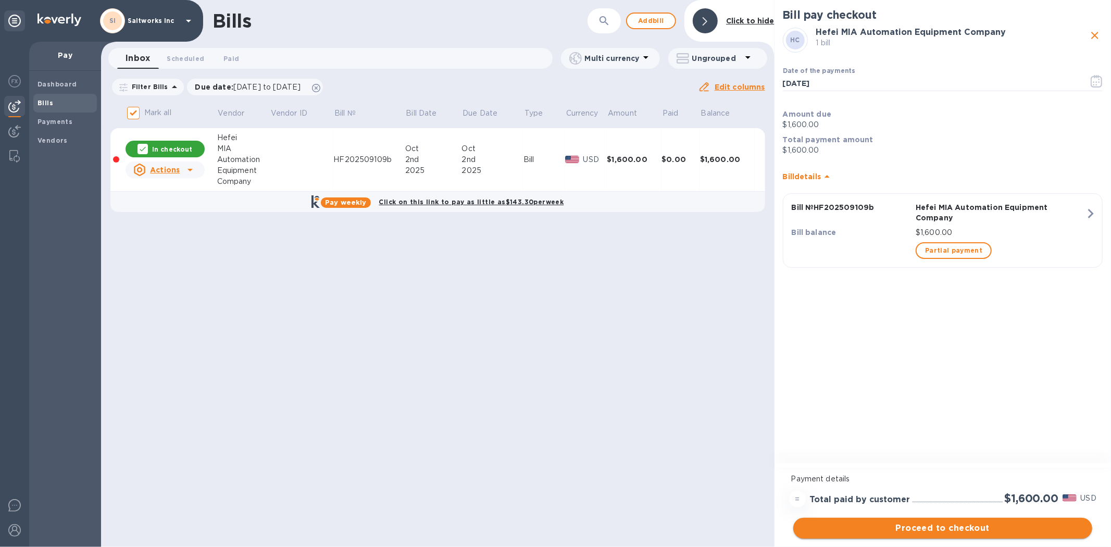
click at [928, 525] on span "Proceed to checkout" at bounding box center [942, 528] width 282 height 12
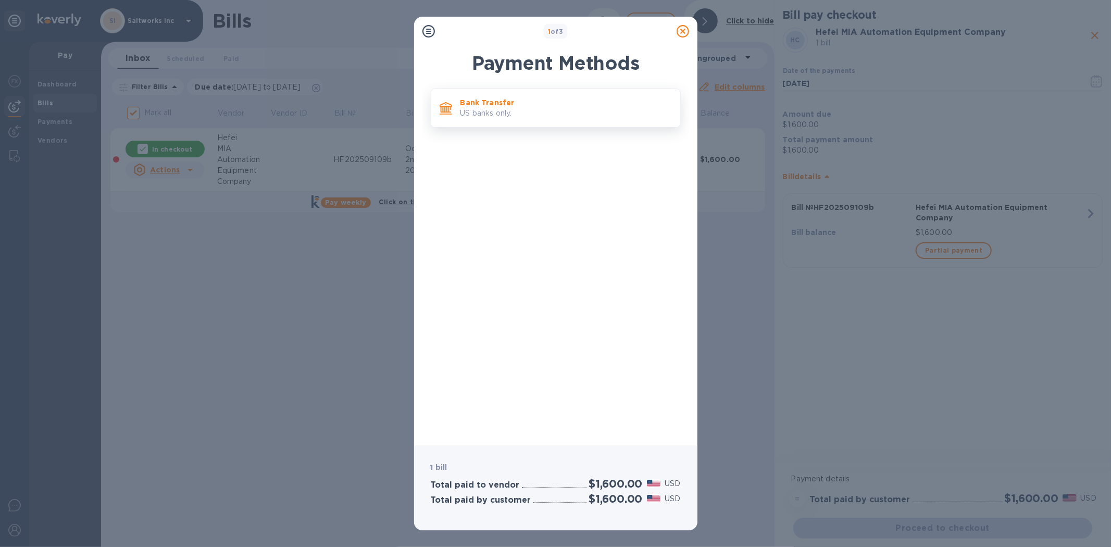
click at [482, 110] on p "US banks only." at bounding box center [565, 113] width 211 height 11
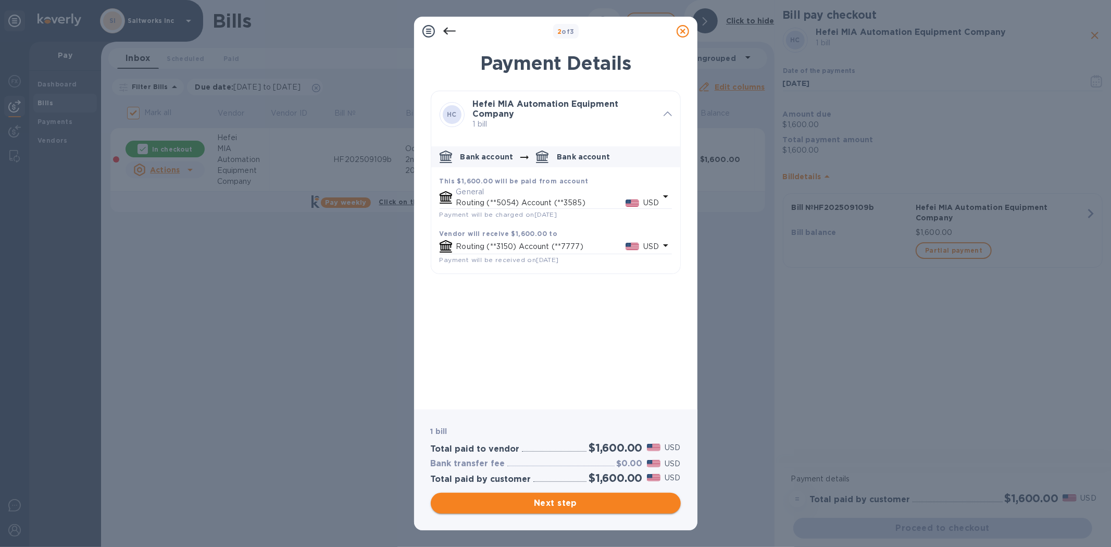
click at [561, 500] on span "Next step" at bounding box center [555, 503] width 233 height 12
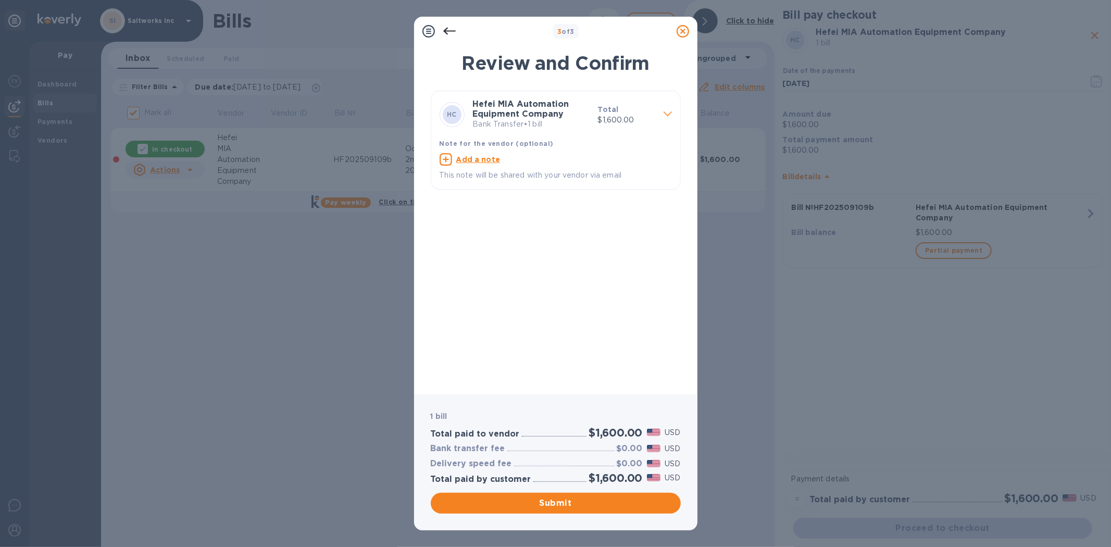
click at [481, 159] on u "Add a note" at bounding box center [478, 159] width 44 height 8
click at [475, 162] on textarea at bounding box center [547, 160] width 216 height 9
click at [531, 161] on textarea "SaltWorks PO 144750" at bounding box center [547, 160] width 216 height 9
type textarea "SaltWorks PO 144755"
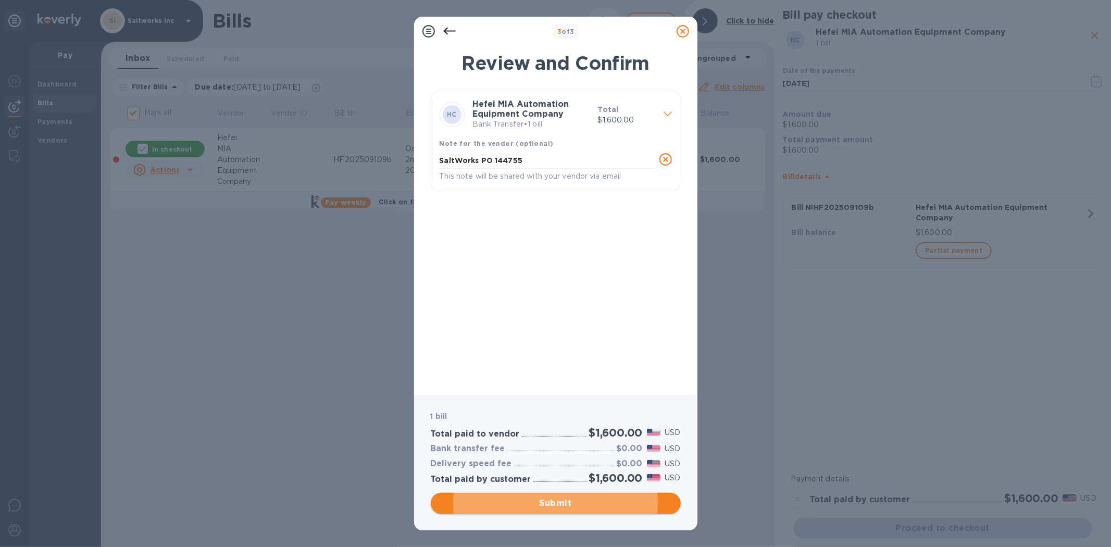
click at [562, 500] on span "Submit" at bounding box center [555, 503] width 233 height 12
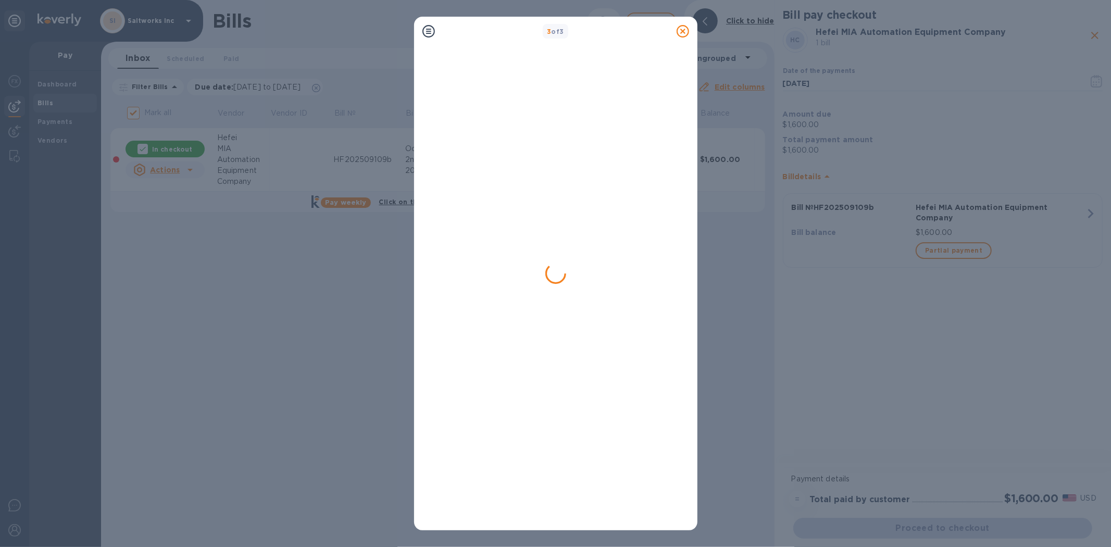
checkbox input "false"
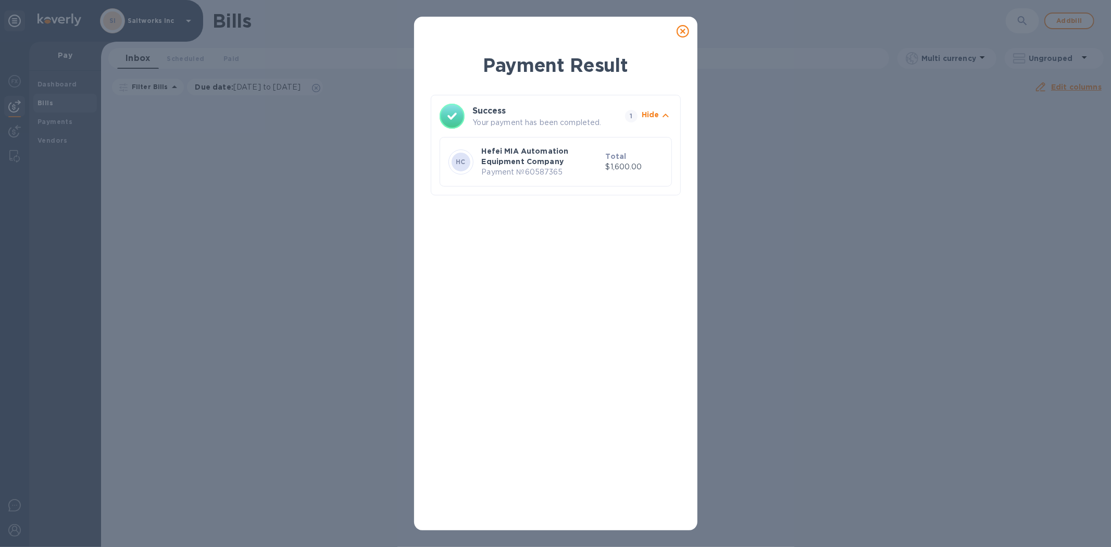
click at [679, 32] on icon at bounding box center [682, 31] width 12 height 12
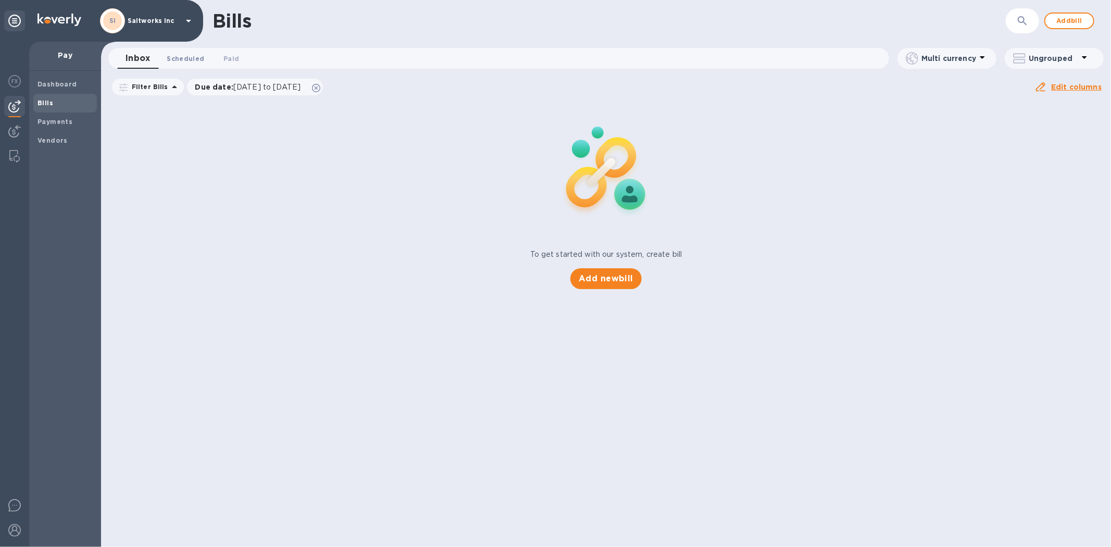
click at [193, 59] on span "Scheduled 0" at bounding box center [185, 58] width 37 height 11
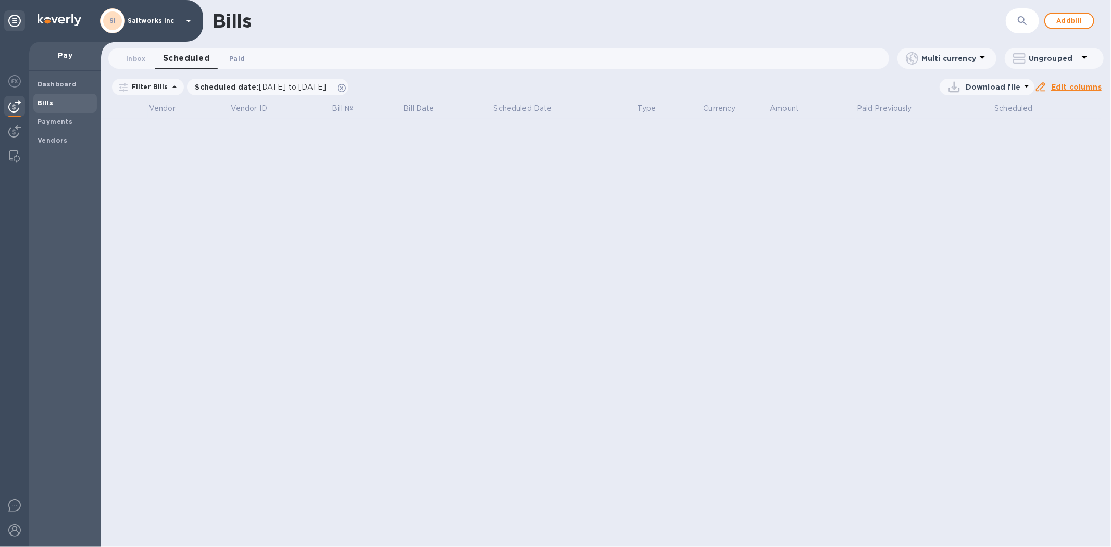
click at [248, 52] on button "Paid 0" at bounding box center [236, 58] width 37 height 21
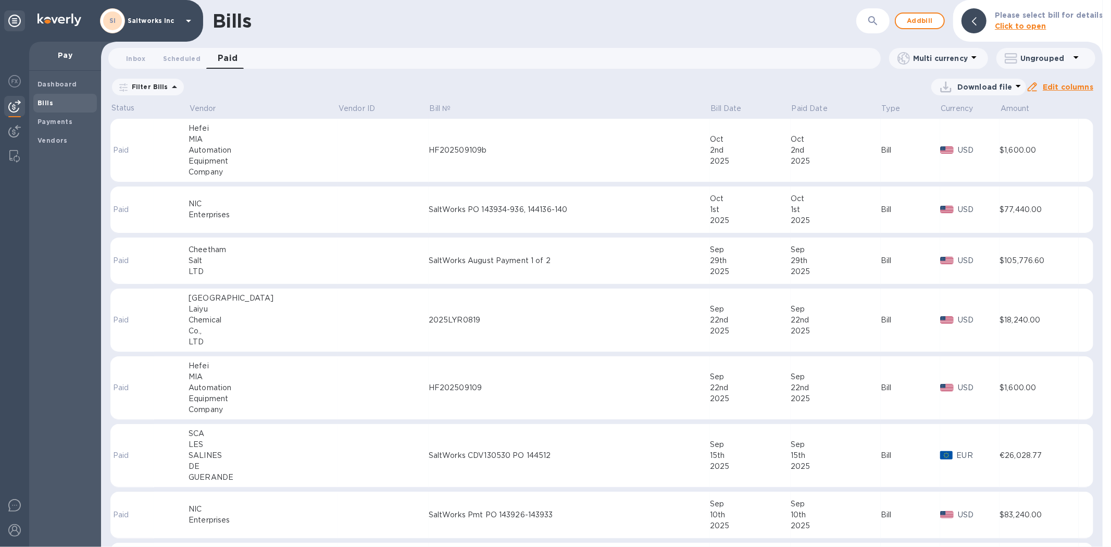
click at [337, 154] on td at bounding box center [382, 151] width 91 height 64
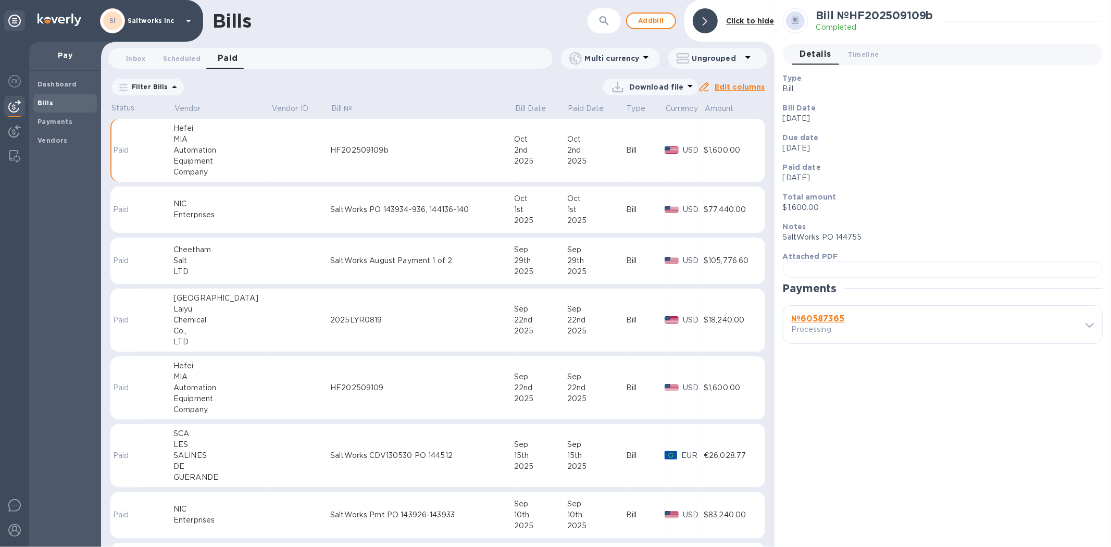
click at [404, 155] on div "HF202509109b" at bounding box center [422, 150] width 184 height 11
click at [824, 323] on b "№ 60587365" at bounding box center [817, 318] width 53 height 10
